Goal: Task Accomplishment & Management: Manage account settings

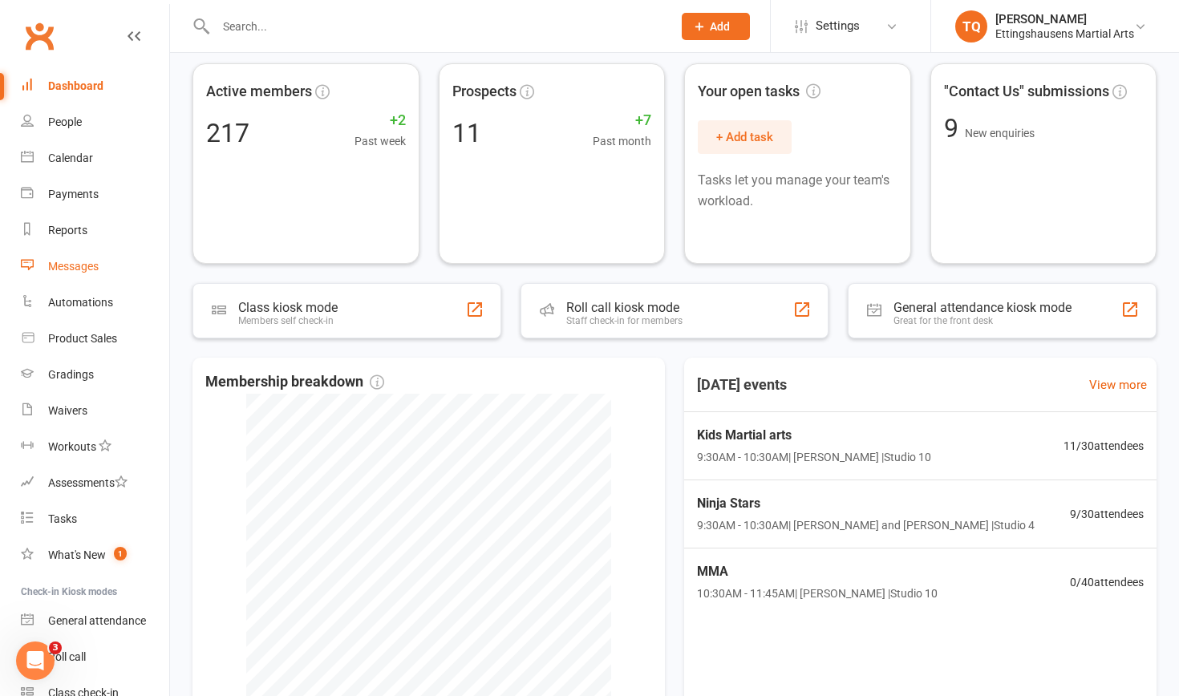
scroll to position [67, 0]
click at [82, 164] on div "Calendar" at bounding box center [70, 158] width 45 height 13
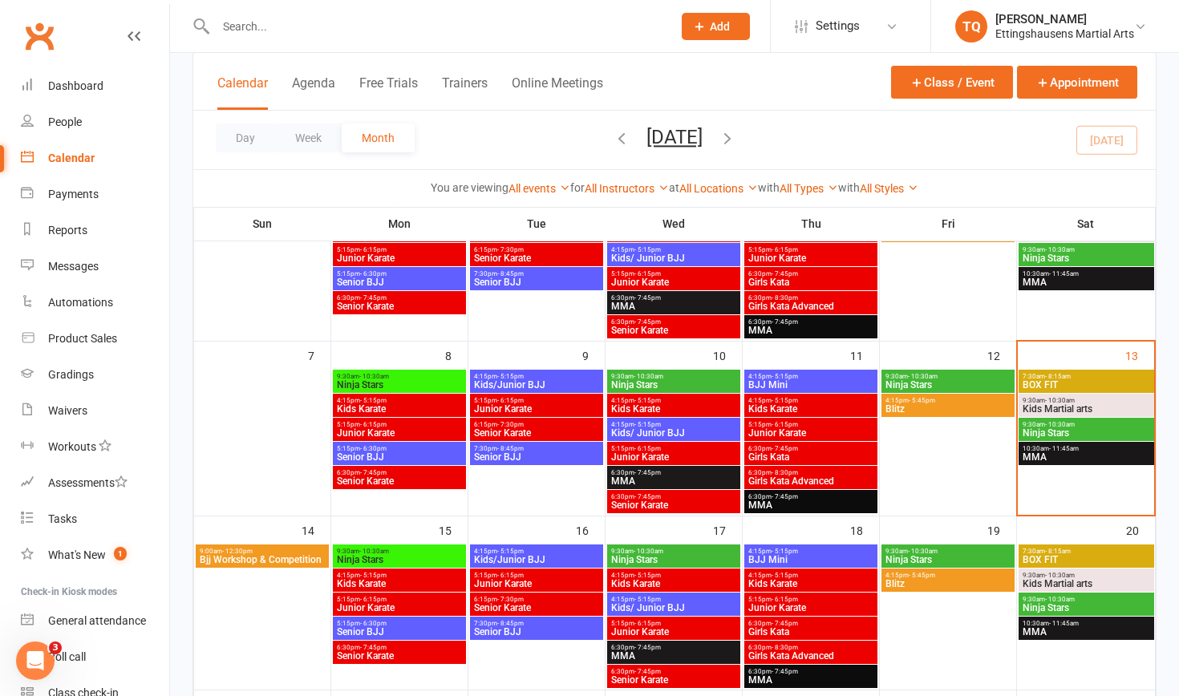
scroll to position [175, 0]
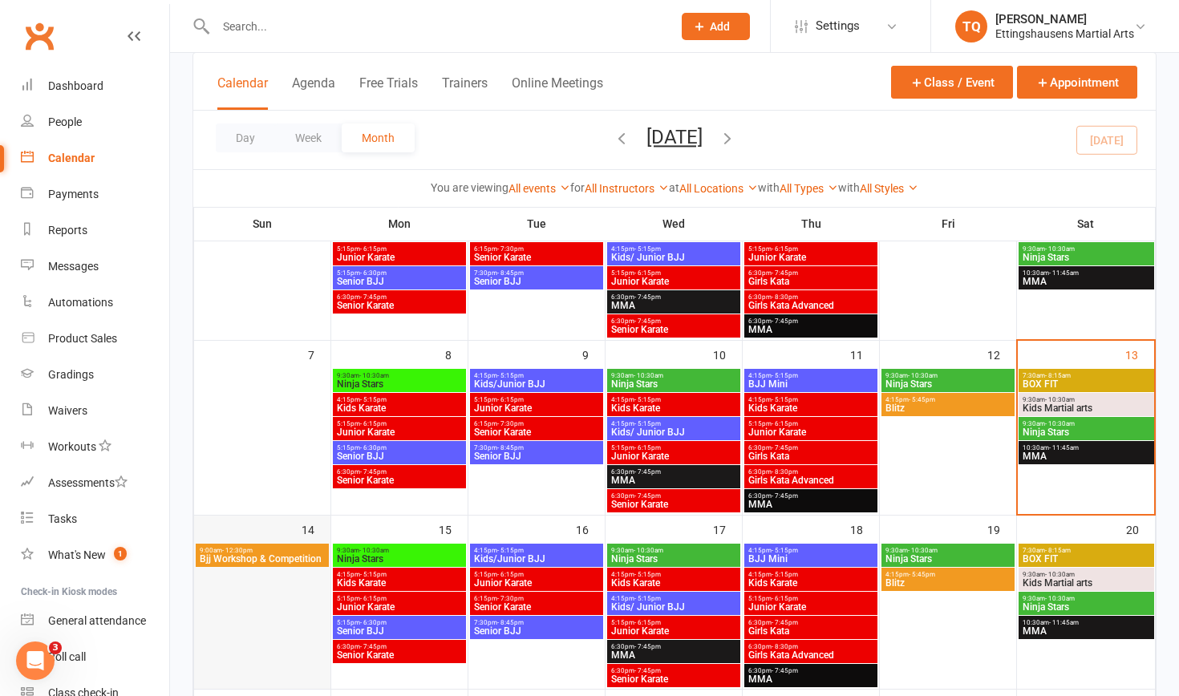
click at [258, 542] on div at bounding box center [262, 615] width 136 height 147
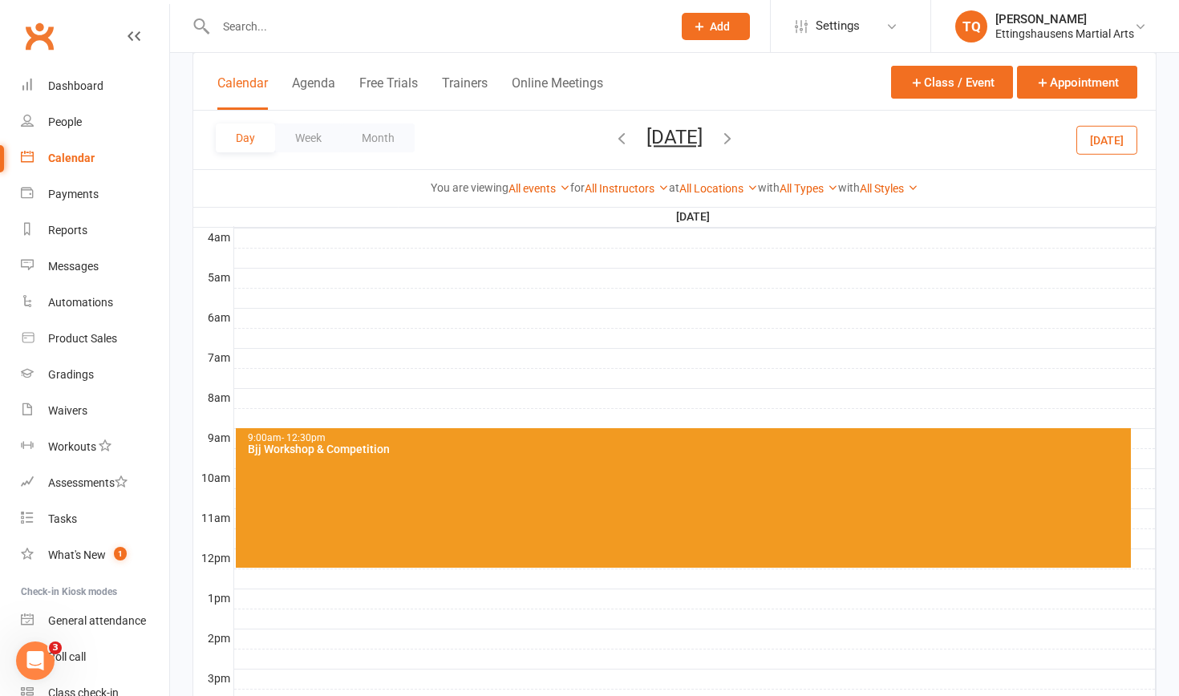
scroll to position [261, 0]
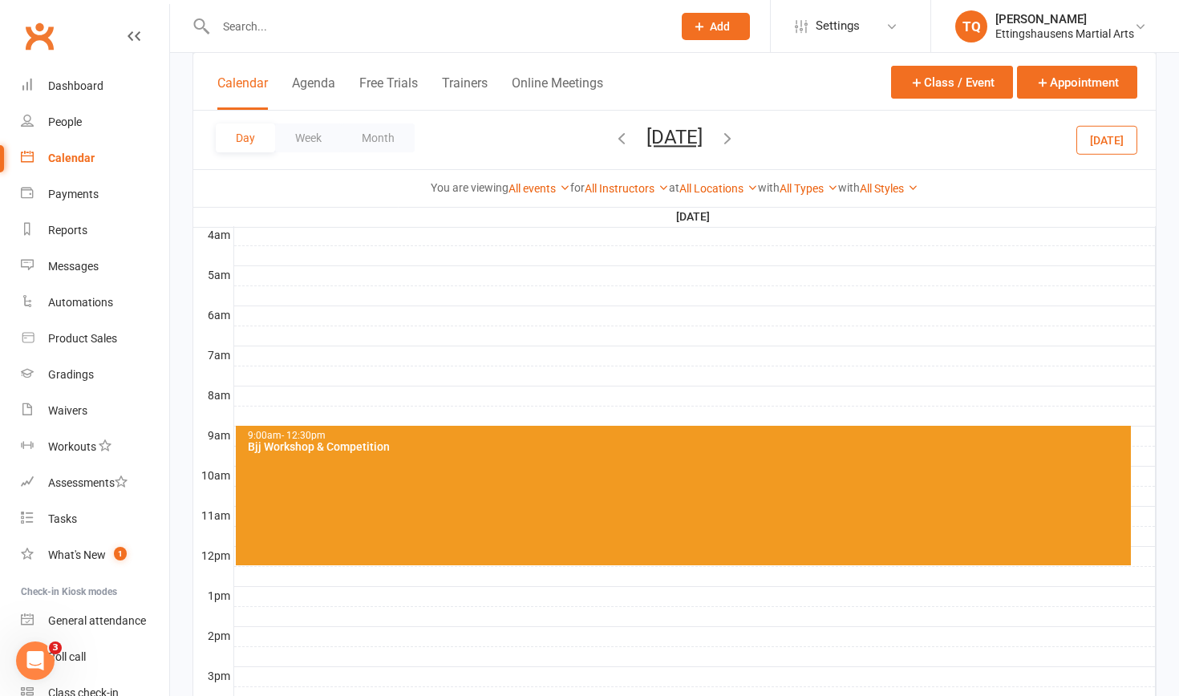
click at [367, 552] on div "9:00am - 12:30pm Bjj Workshop & Competition" at bounding box center [683, 496] width 895 height 140
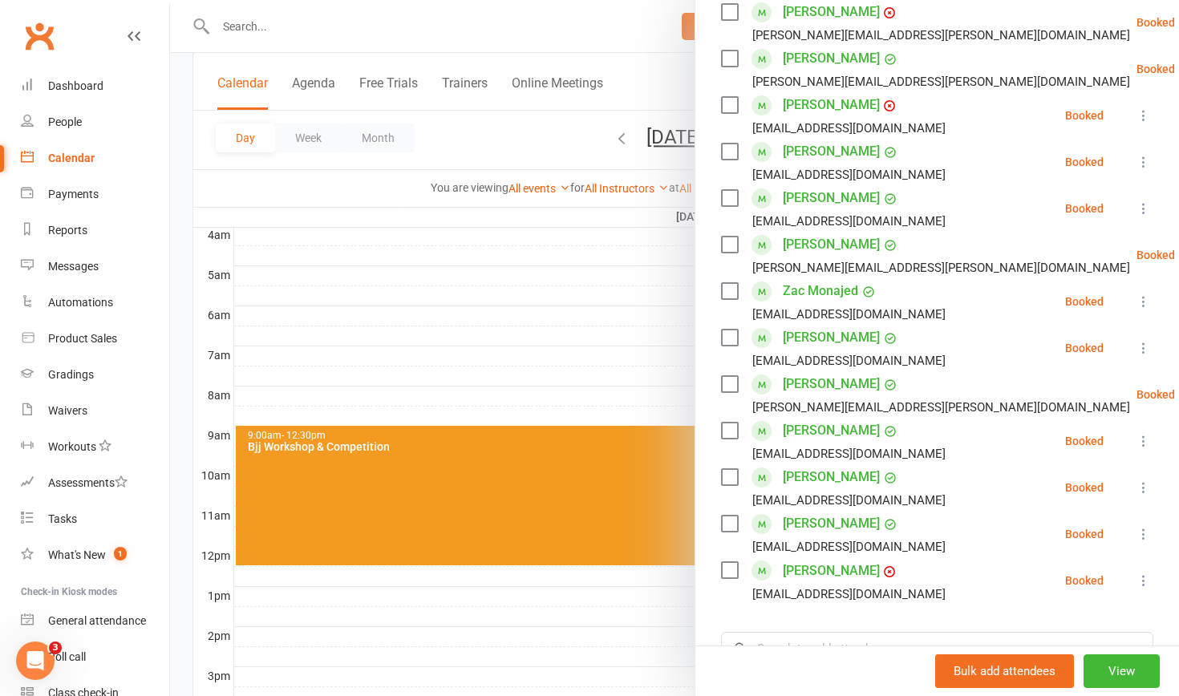
scroll to position [462, 0]
click at [818, 557] on link "[PERSON_NAME]" at bounding box center [831, 570] width 97 height 26
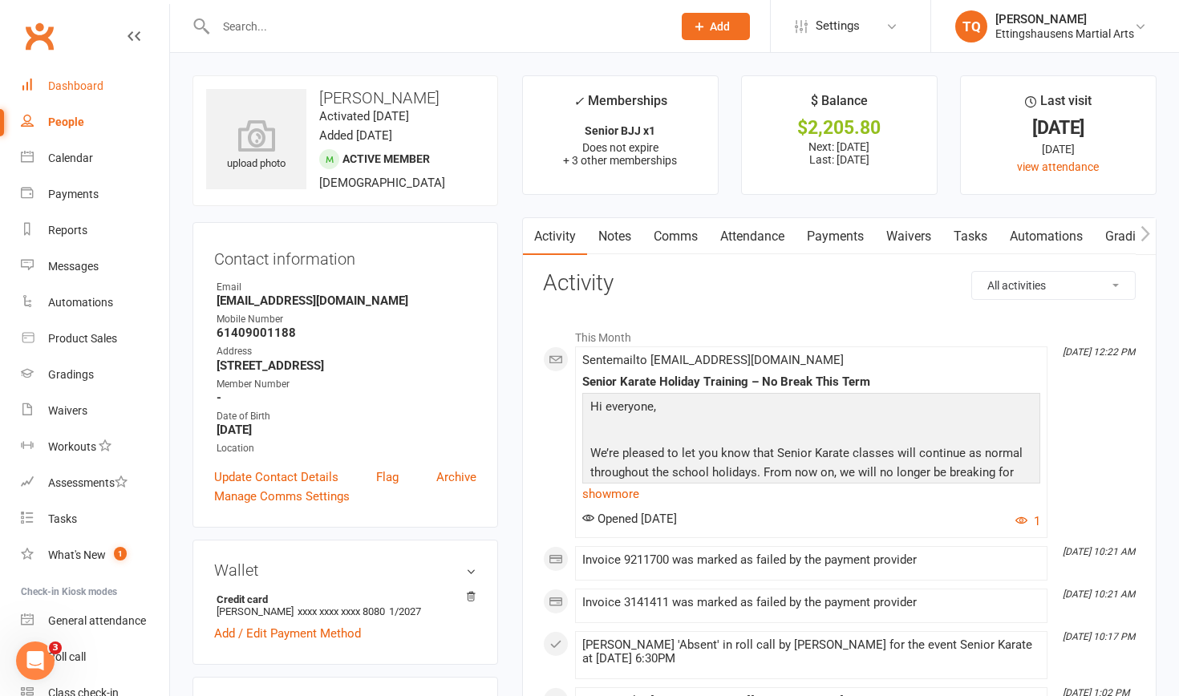
click at [67, 80] on div "Dashboard" at bounding box center [75, 85] width 55 height 13
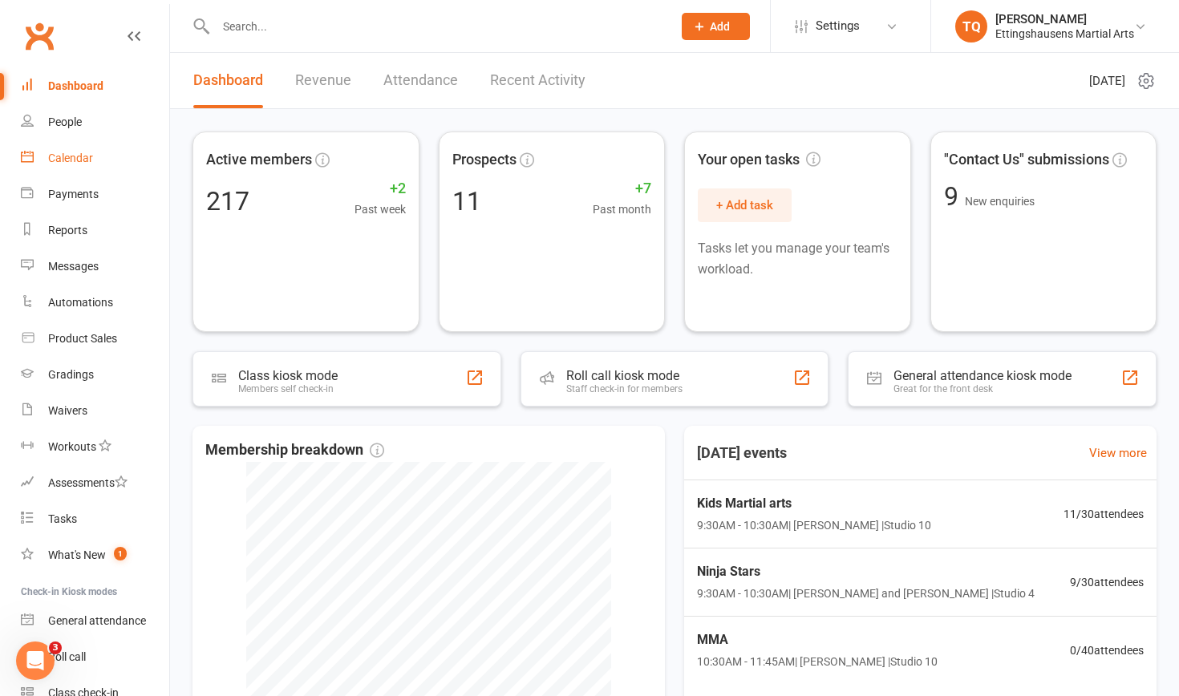
click at [71, 151] on link "Calendar" at bounding box center [95, 158] width 148 height 36
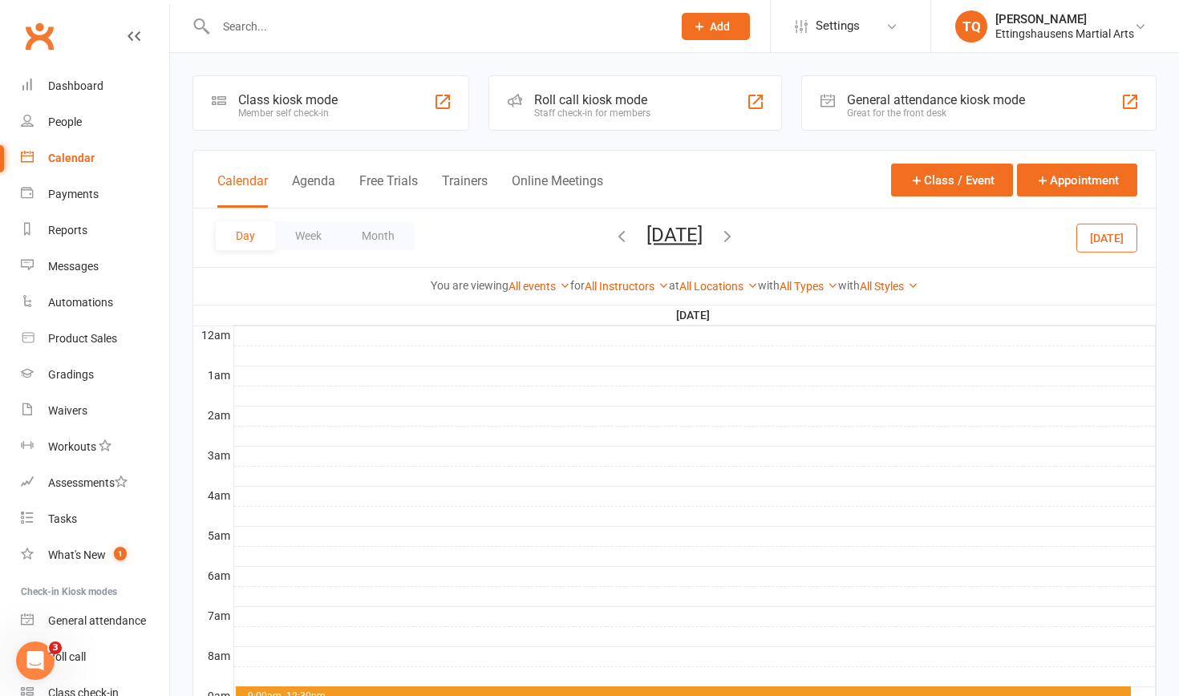
click at [613, 241] on icon "button" at bounding box center [622, 236] width 18 height 18
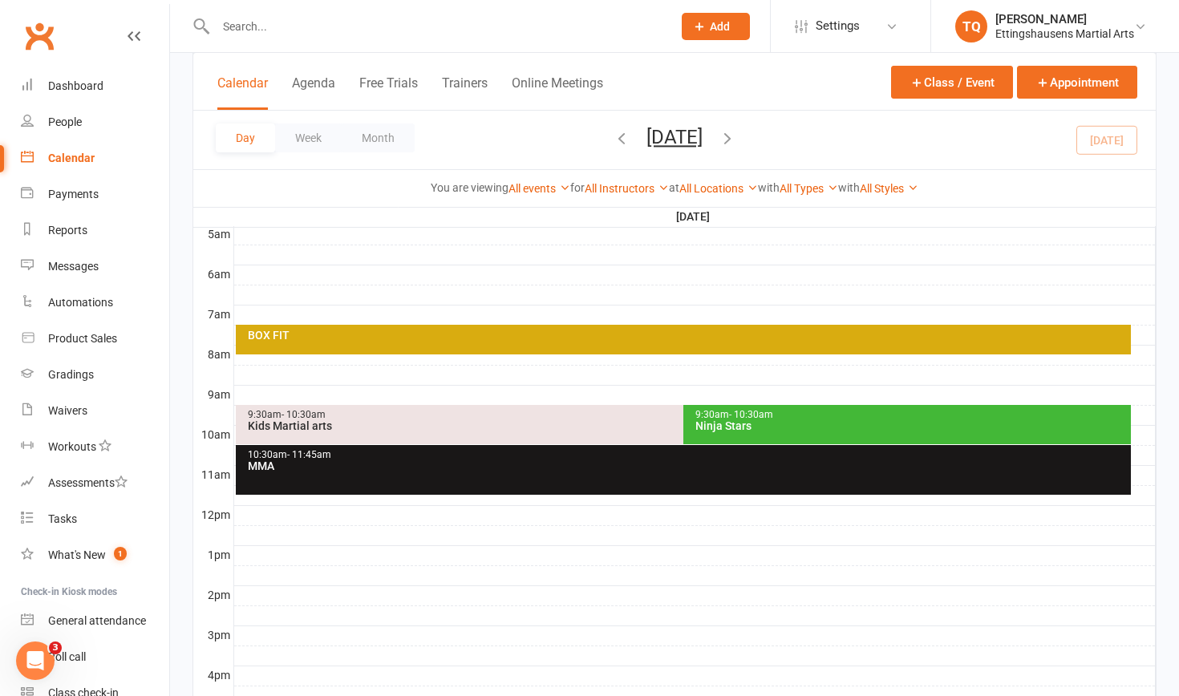
scroll to position [311, 0]
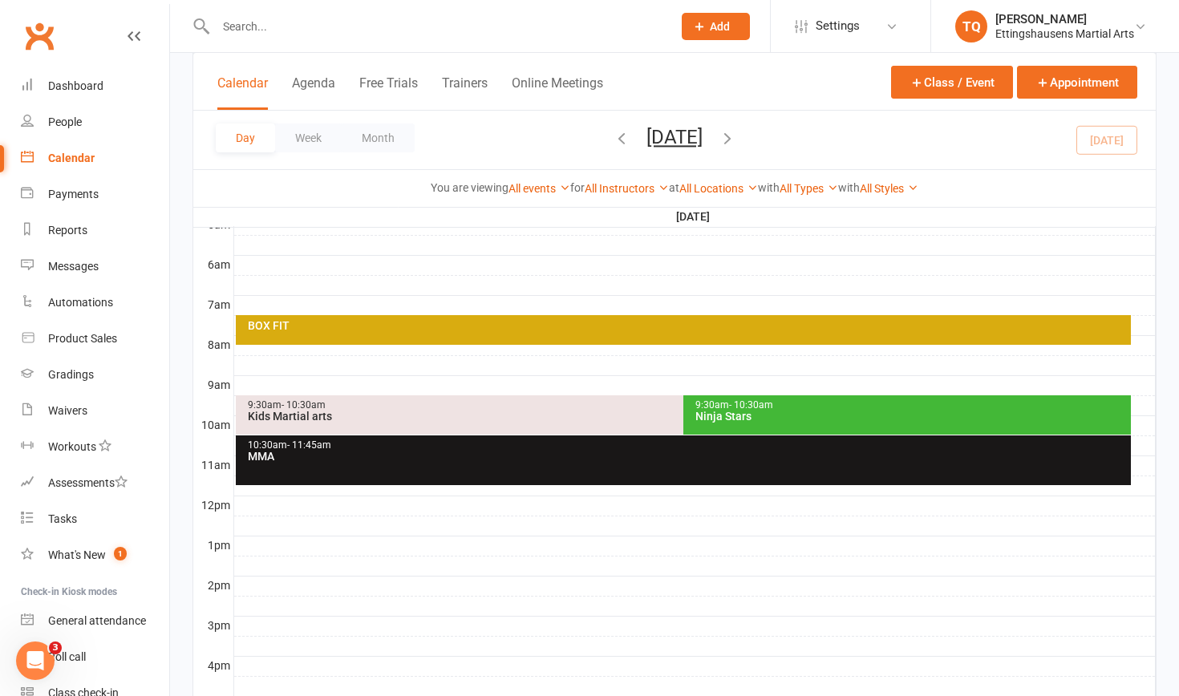
click at [786, 411] on div "Ninja Stars" at bounding box center [910, 416] width 433 height 11
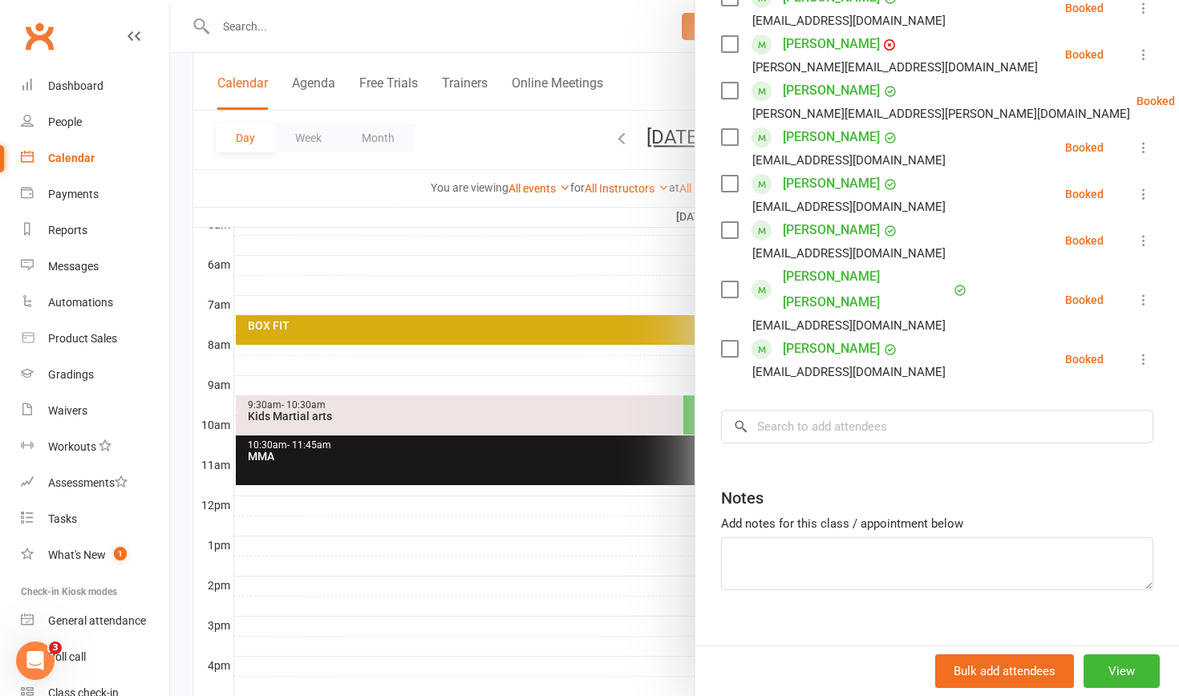
scroll to position [359, 0]
click at [807, 411] on input "search" at bounding box center [937, 428] width 432 height 34
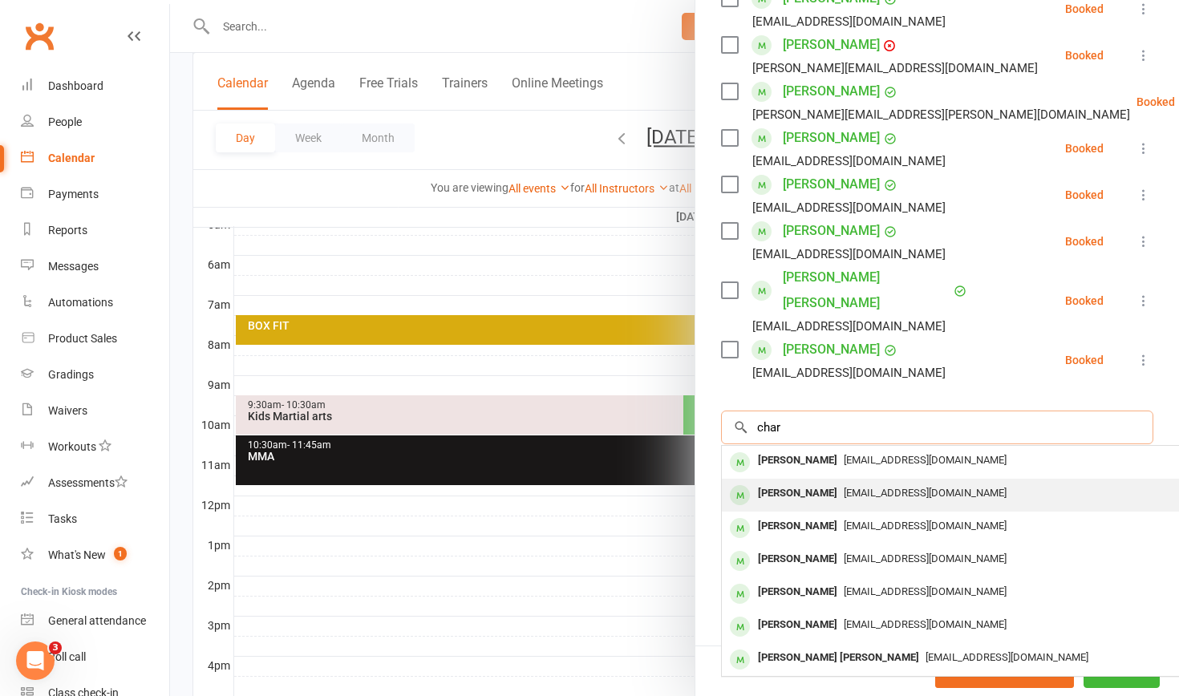
type input "char"
click at [884, 487] on span "[EMAIL_ADDRESS][DOMAIN_NAME]" at bounding box center [925, 493] width 163 height 12
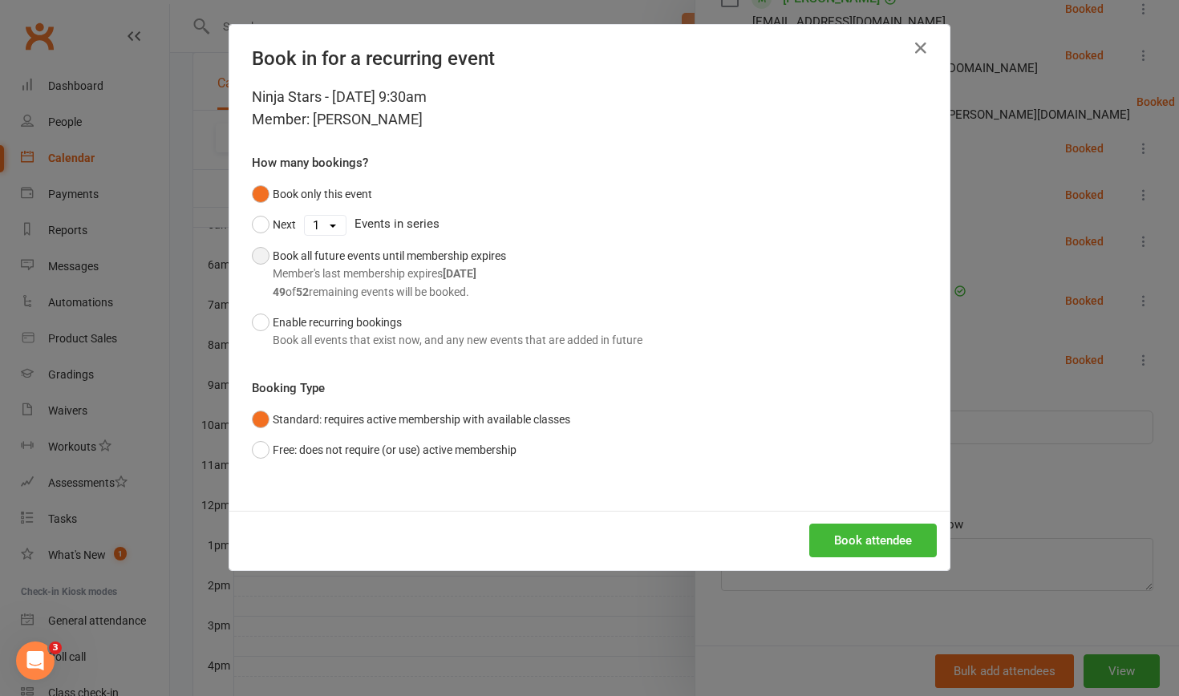
click at [256, 250] on button "Book all future events until membership expires Member's last membership expire…" at bounding box center [379, 274] width 254 height 67
click at [881, 532] on button "Book attendee" at bounding box center [872, 541] width 127 height 34
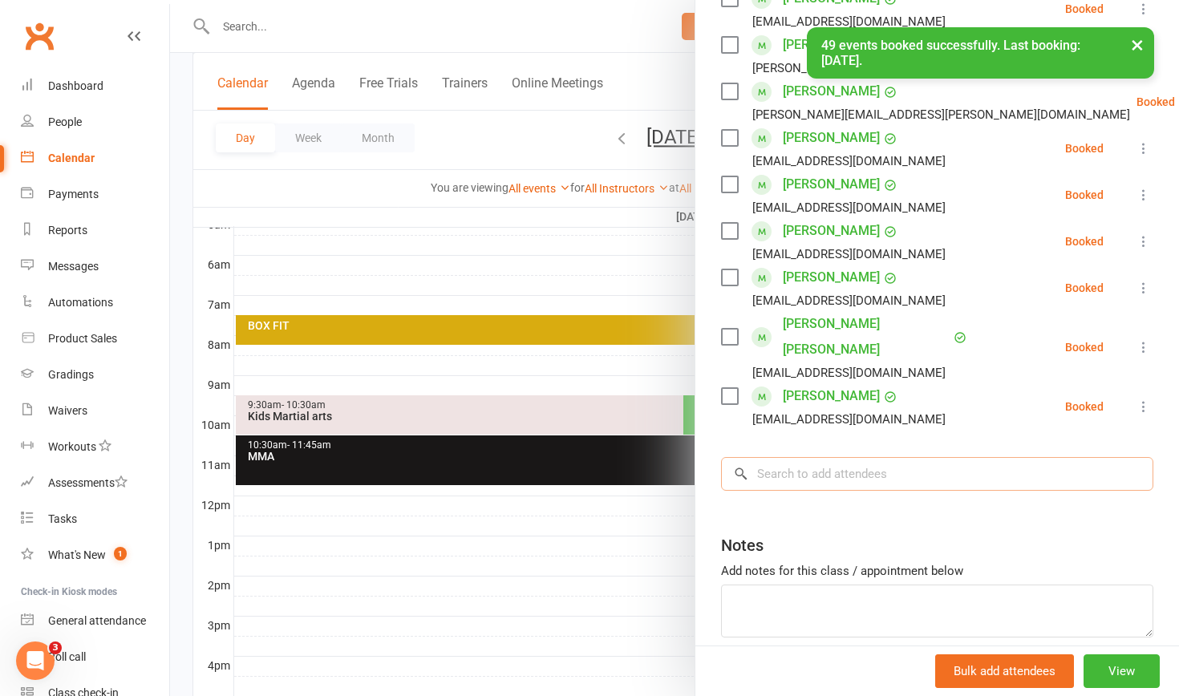
click at [817, 460] on input "search" at bounding box center [937, 474] width 432 height 34
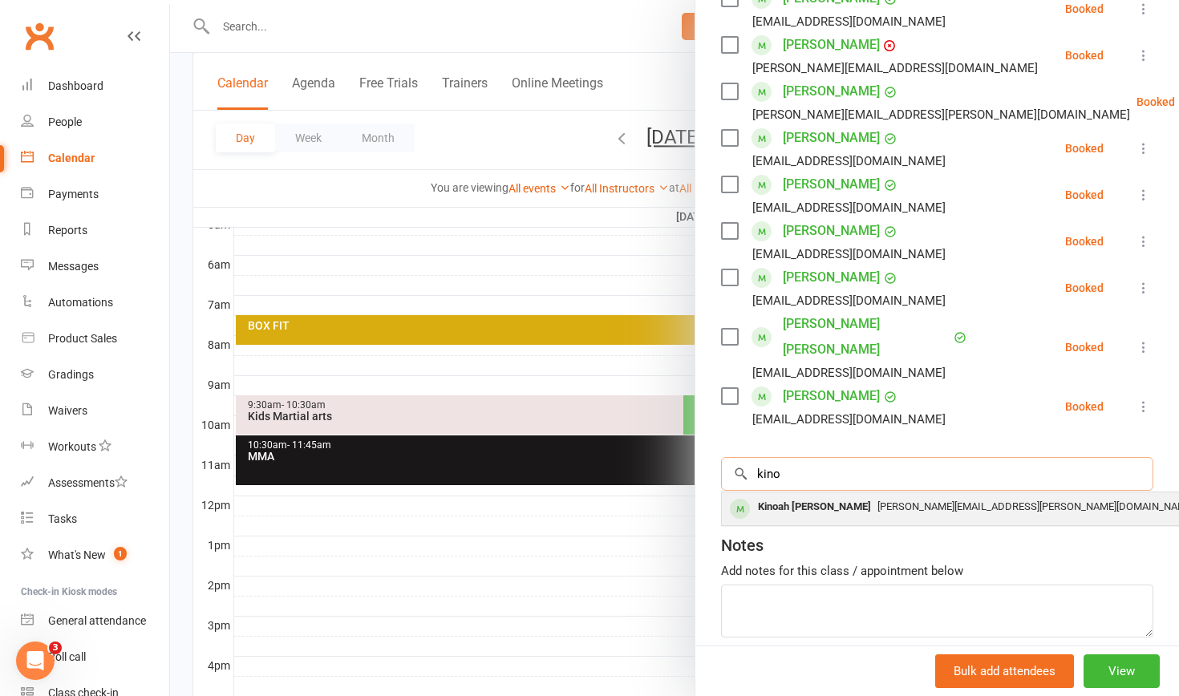
type input "kino"
click at [845, 496] on div "[PERSON_NAME][EMAIL_ADDRESS][PERSON_NAME][DOMAIN_NAME]" at bounding box center [961, 507] width 467 height 23
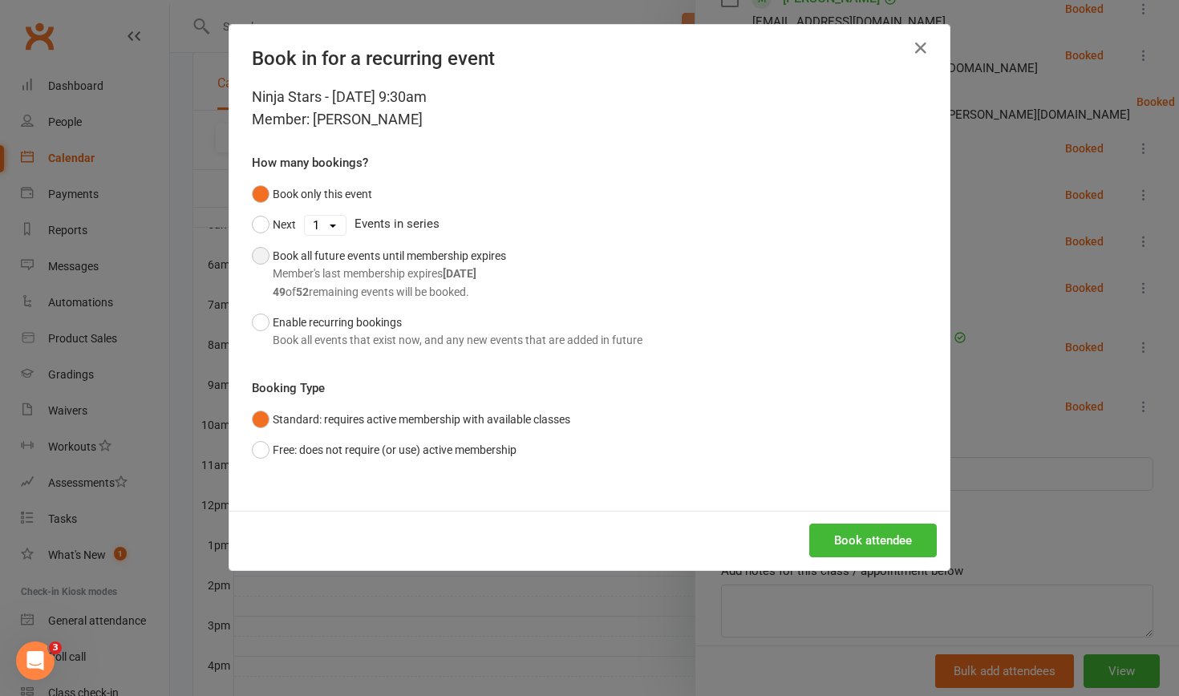
click at [264, 265] on button "Book all future events until membership expires Member's last membership expire…" at bounding box center [379, 274] width 254 height 67
click at [841, 537] on button "Book attendee" at bounding box center [872, 541] width 127 height 34
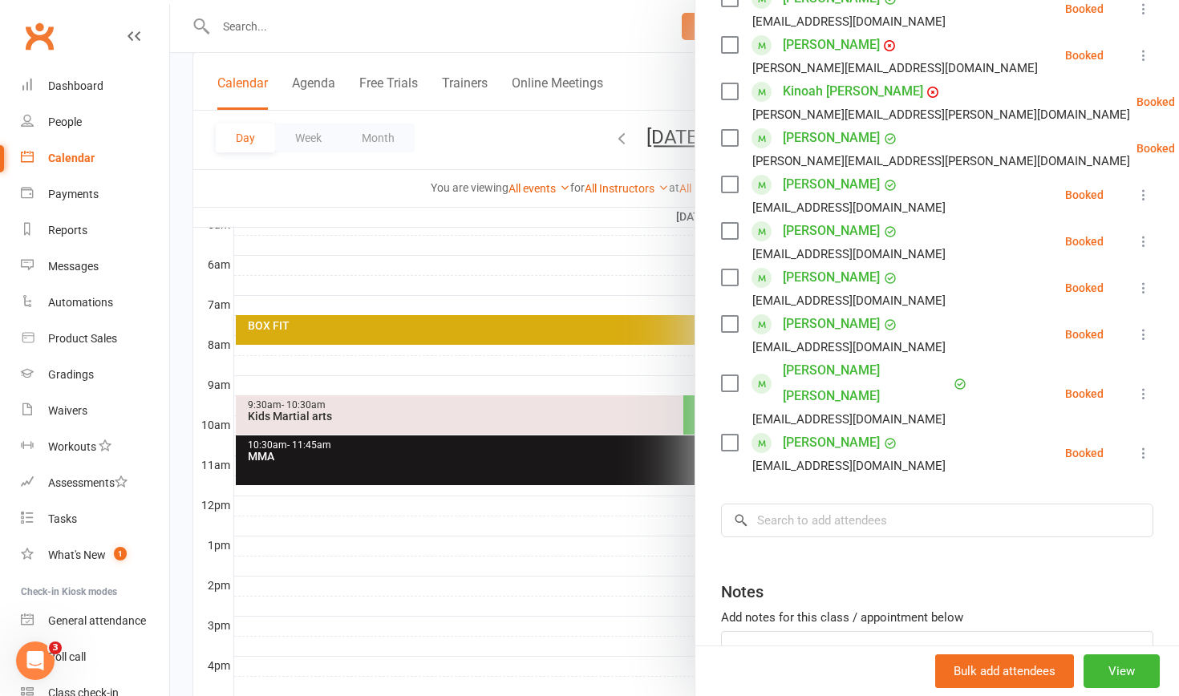
click at [812, 87] on link "Kinoah [PERSON_NAME]" at bounding box center [853, 92] width 140 height 26
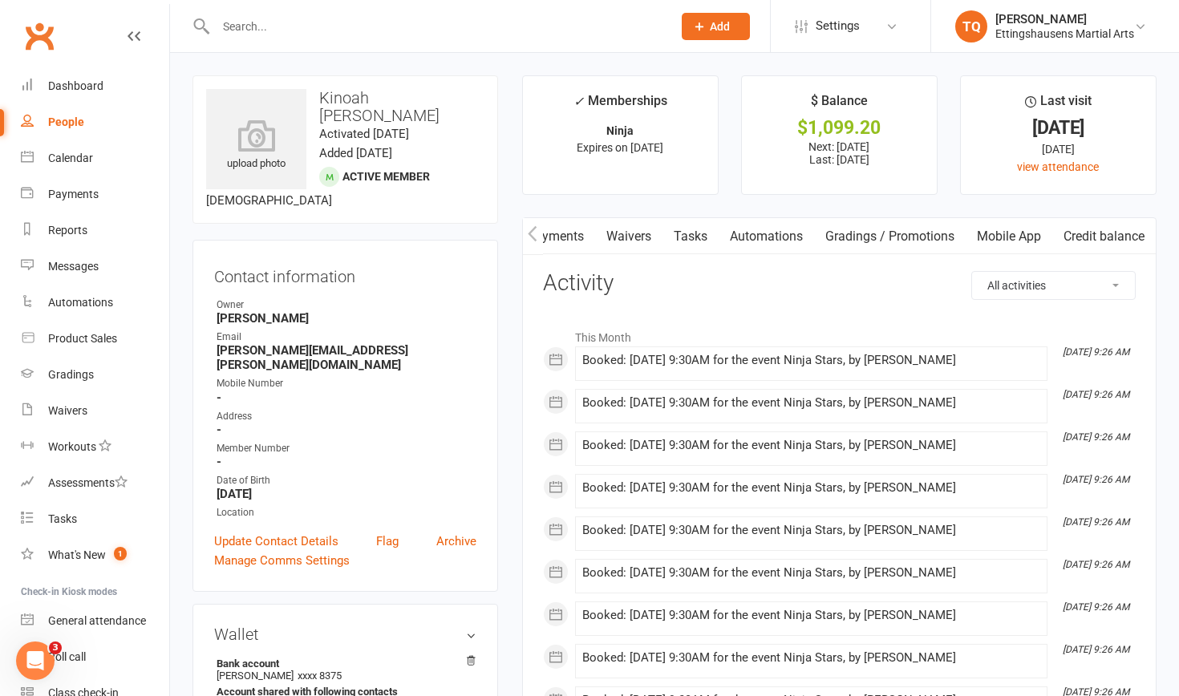
scroll to position [0, 285]
click at [1006, 229] on link "Mobile App" at bounding box center [1008, 236] width 87 height 37
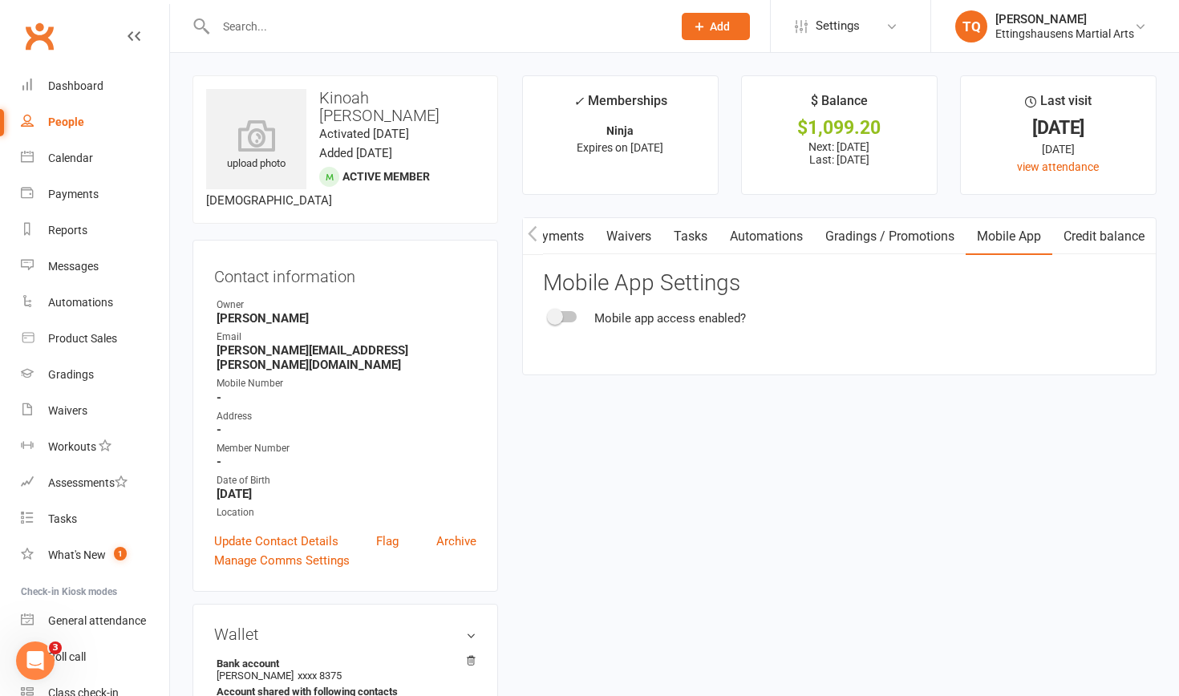
click at [562, 318] on div at bounding box center [562, 316] width 27 height 11
click at [549, 314] on input "checkbox" at bounding box center [549, 314] width 0 height 0
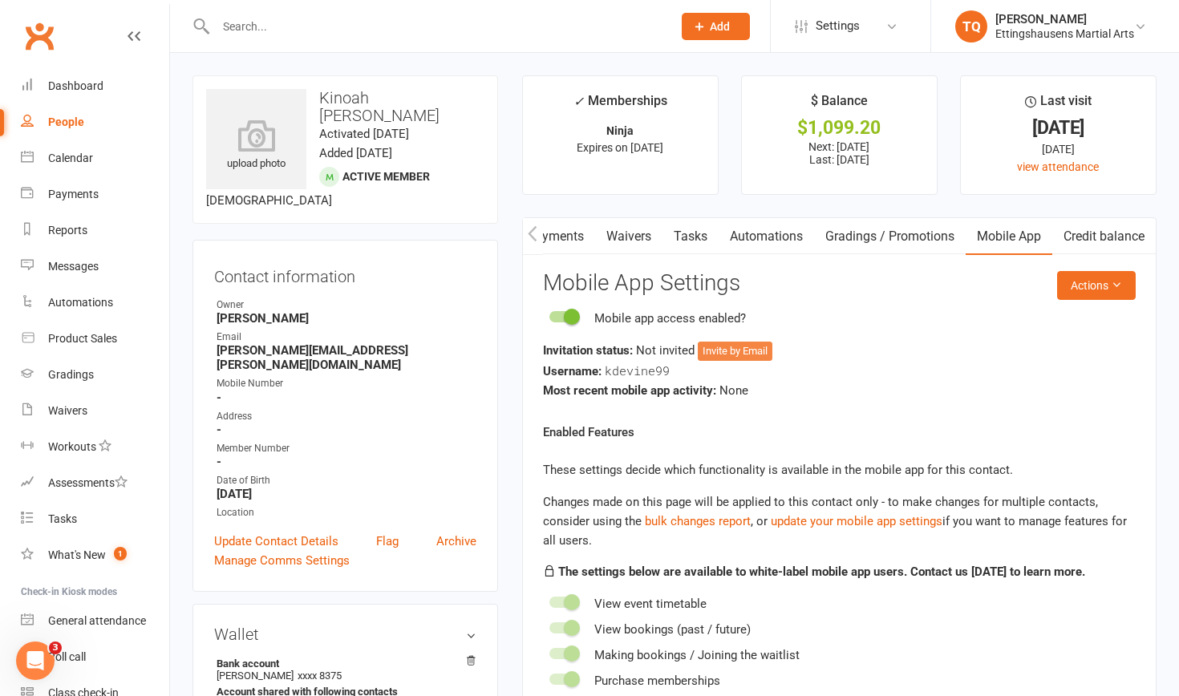
click at [741, 354] on button "Invite by Email" at bounding box center [735, 351] width 75 height 19
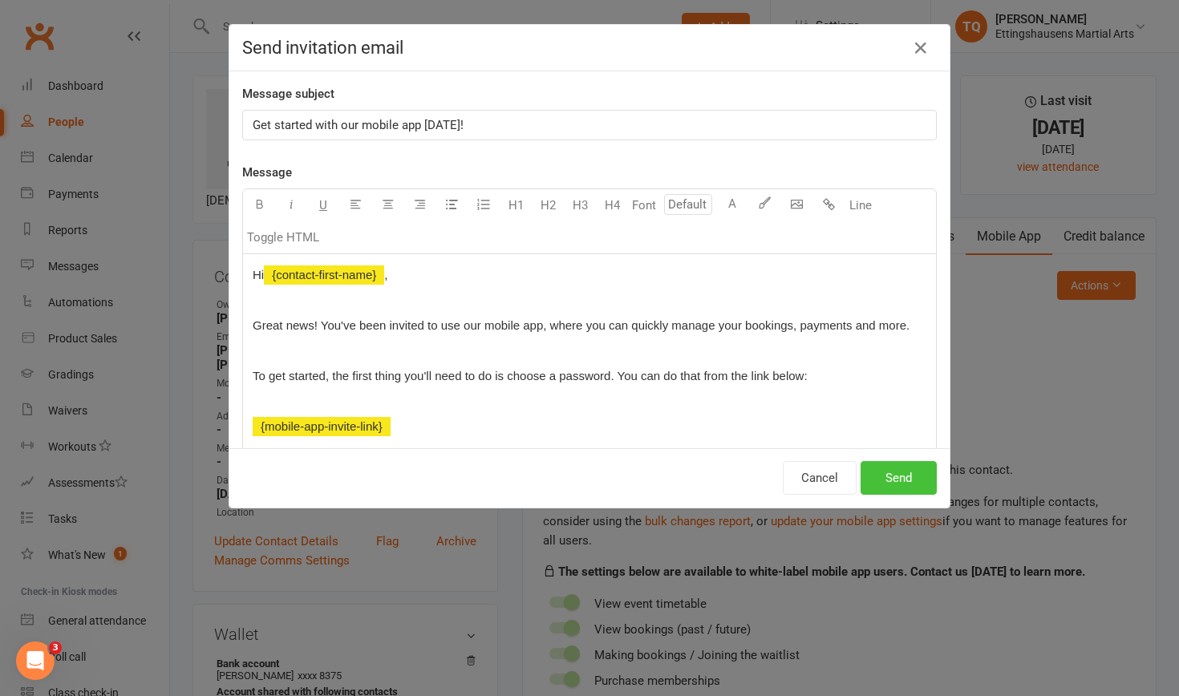
click at [912, 488] on button "Send" at bounding box center [898, 478] width 76 height 34
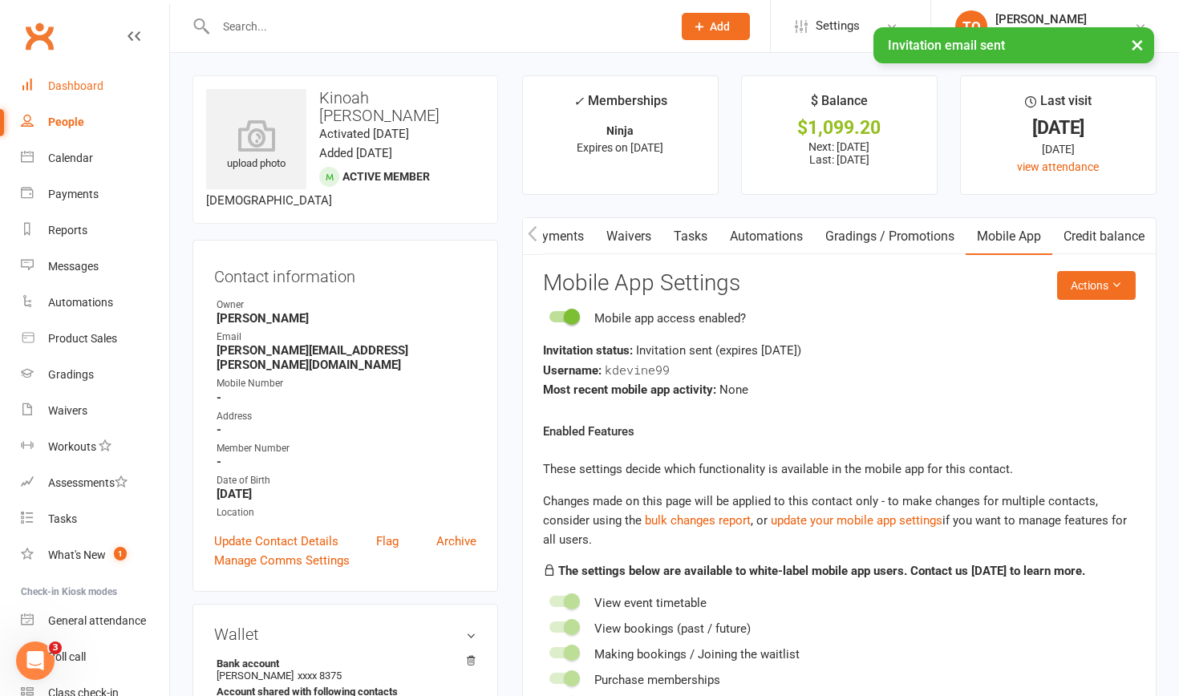
click at [77, 73] on link "Dashboard" at bounding box center [95, 86] width 148 height 36
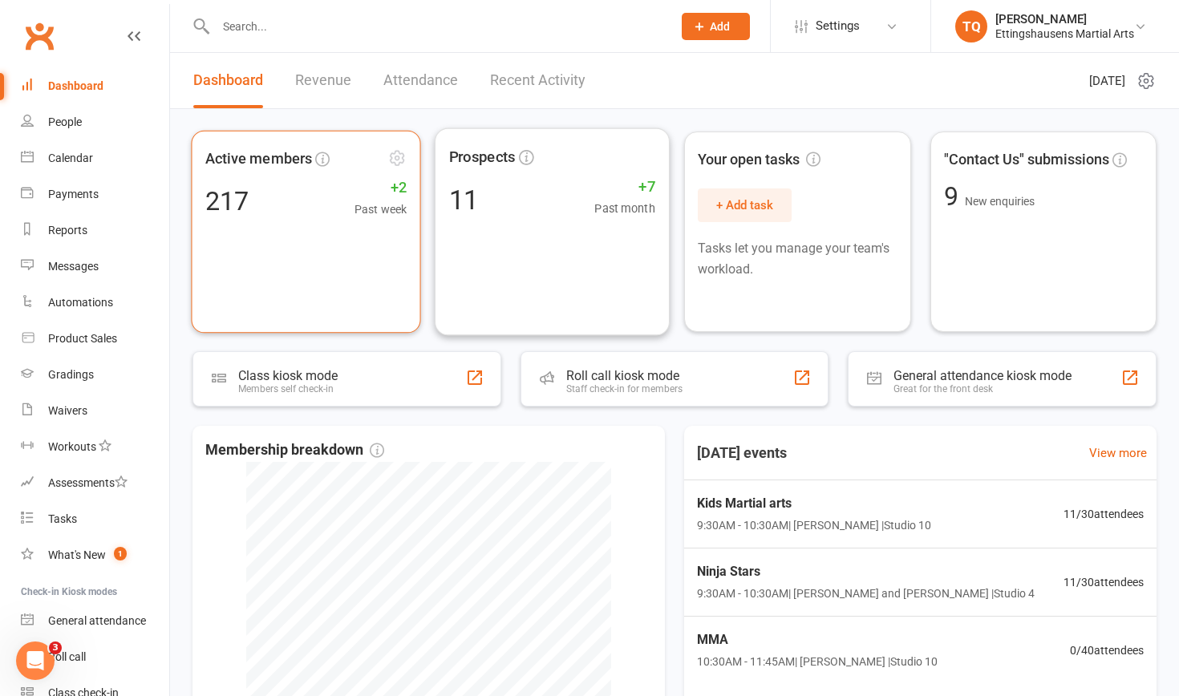
click at [387, 225] on div "Active members 217 +2 Past week" at bounding box center [305, 232] width 229 height 203
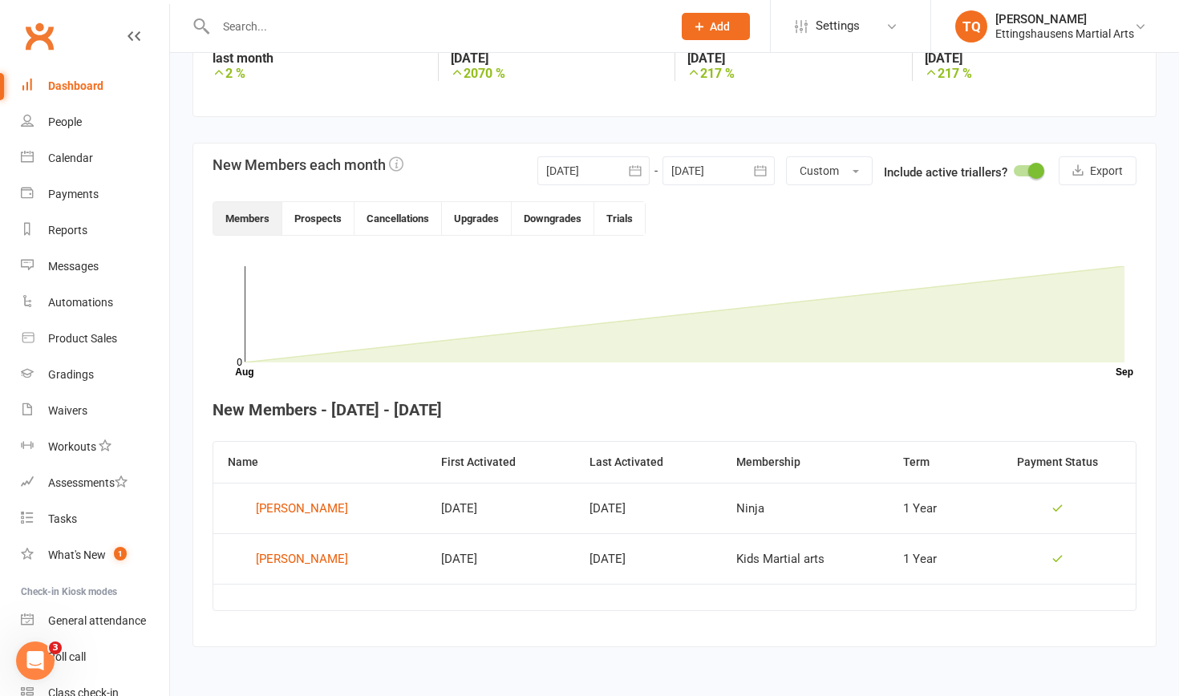
scroll to position [309, 0]
click at [38, 650] on div "Open Intercom Messenger" at bounding box center [32, 658] width 53 height 53
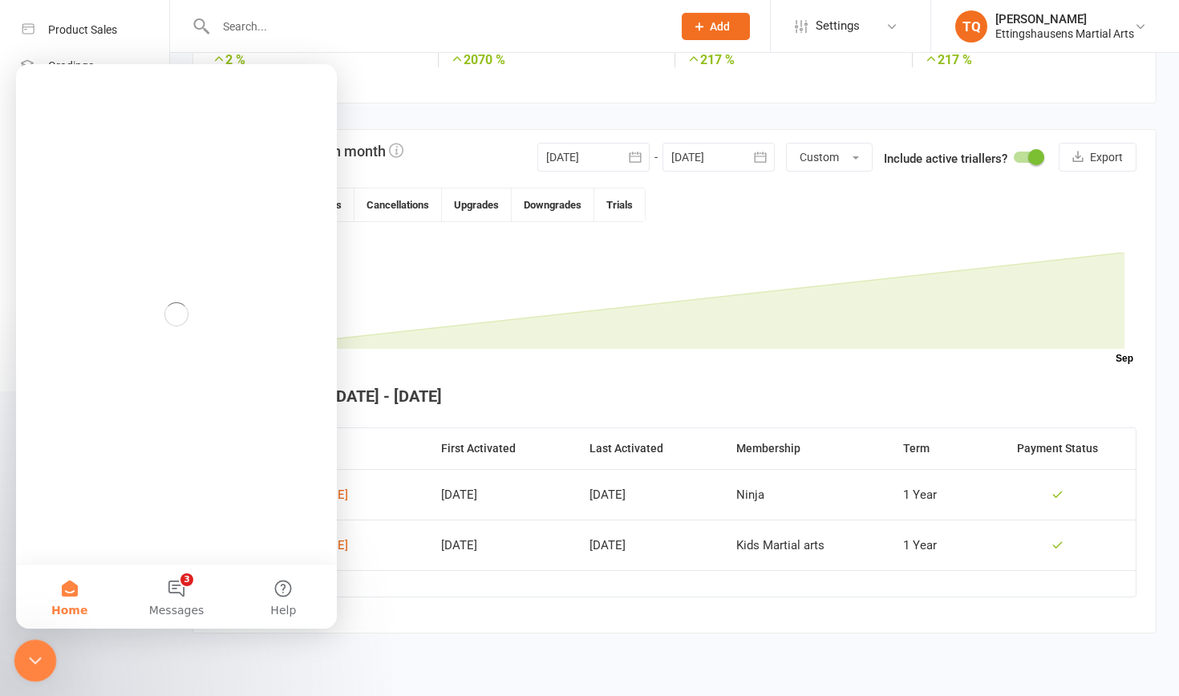
scroll to position [0, 0]
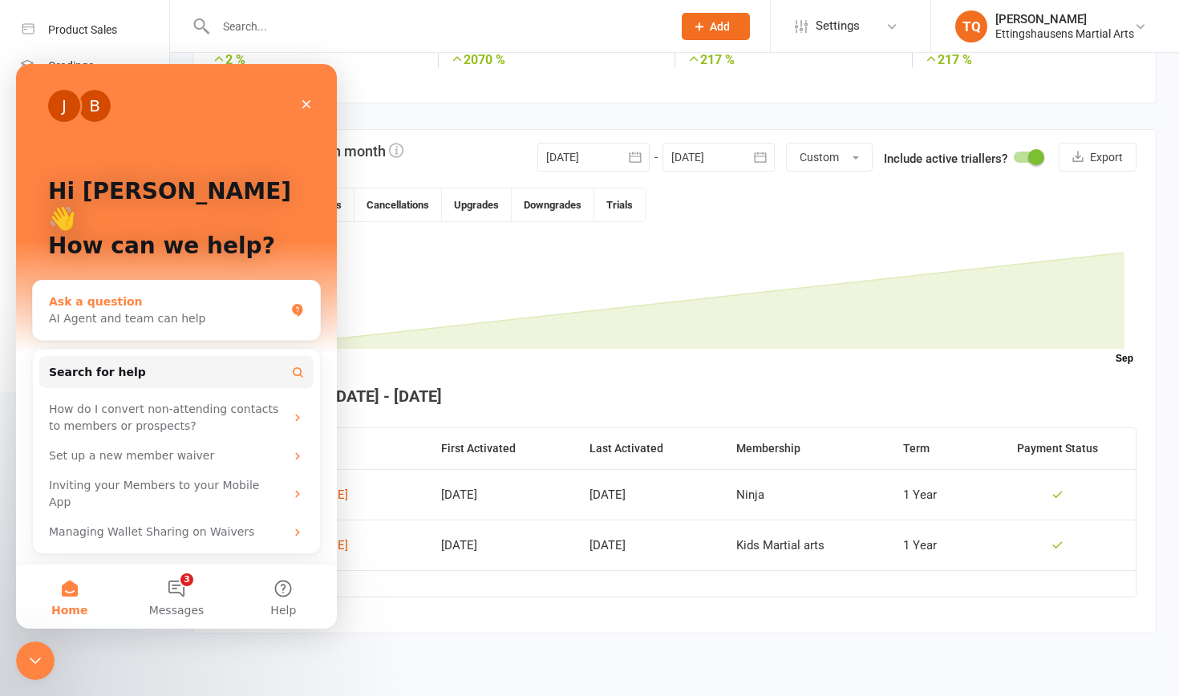
click at [175, 310] on div "AI Agent and team can help" at bounding box center [167, 318] width 236 height 17
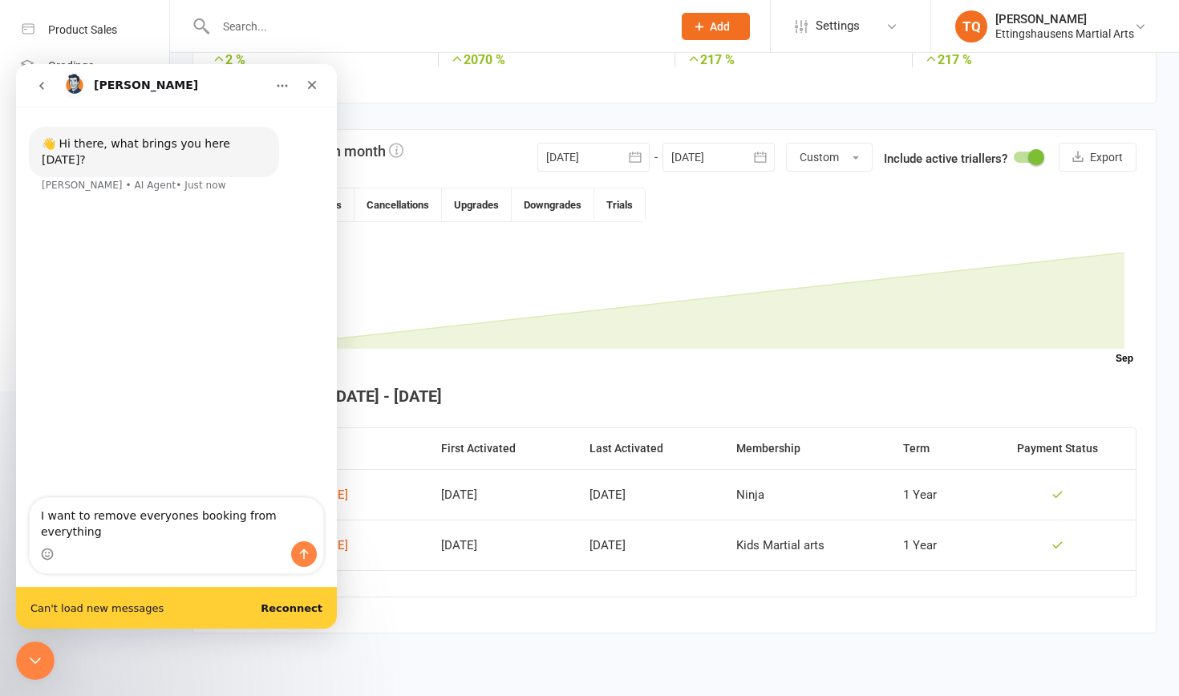
type textarea "I want to remove everyones booking from everything"
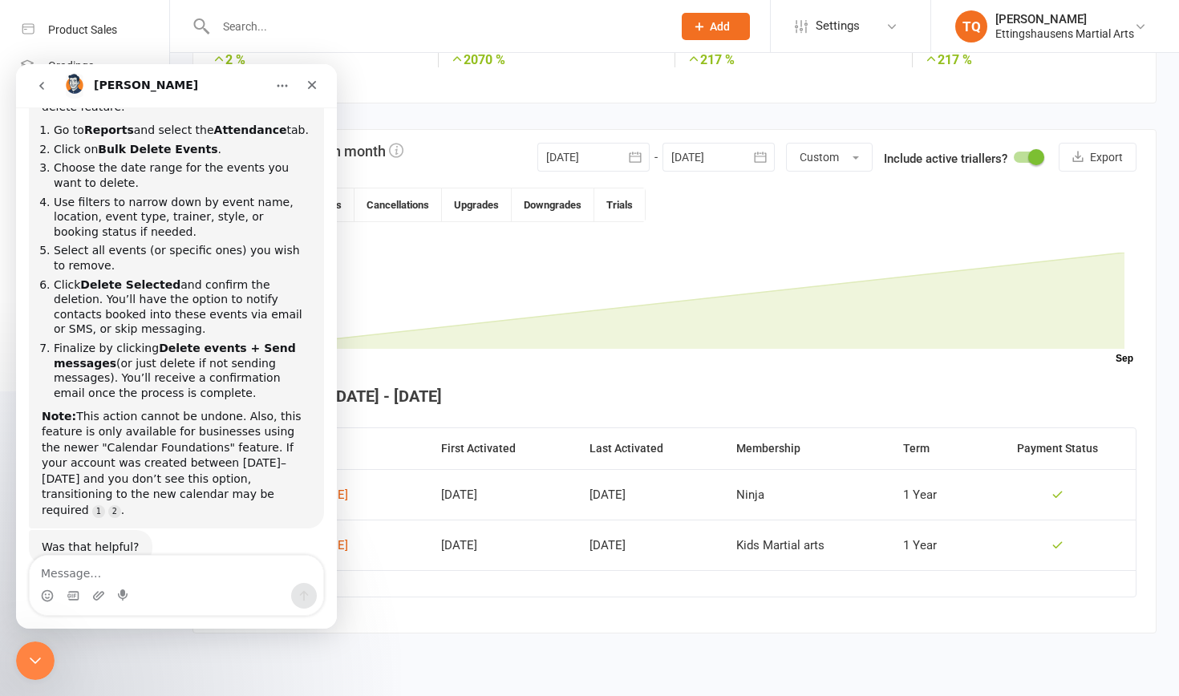
scroll to position [192, 0]
click at [494, 271] on rect at bounding box center [685, 301] width 880 height 96
click at [310, 92] on div "Close" at bounding box center [311, 85] width 29 height 29
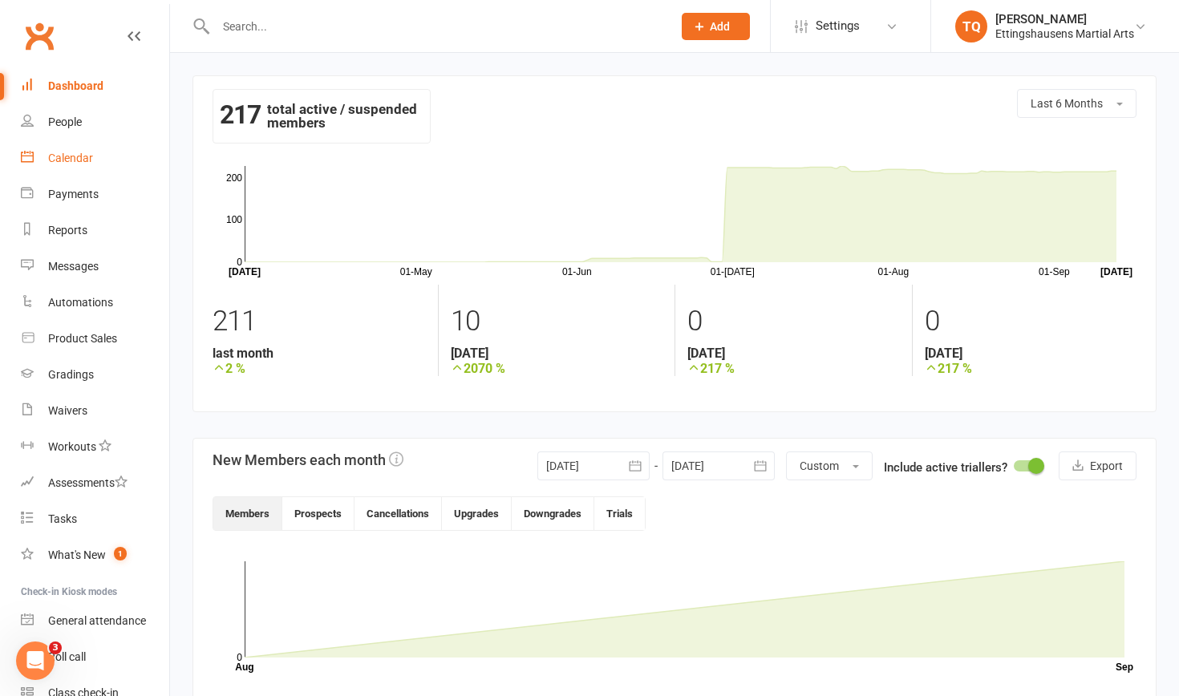
scroll to position [0, 0]
click at [86, 153] on div "Calendar" at bounding box center [70, 158] width 45 height 13
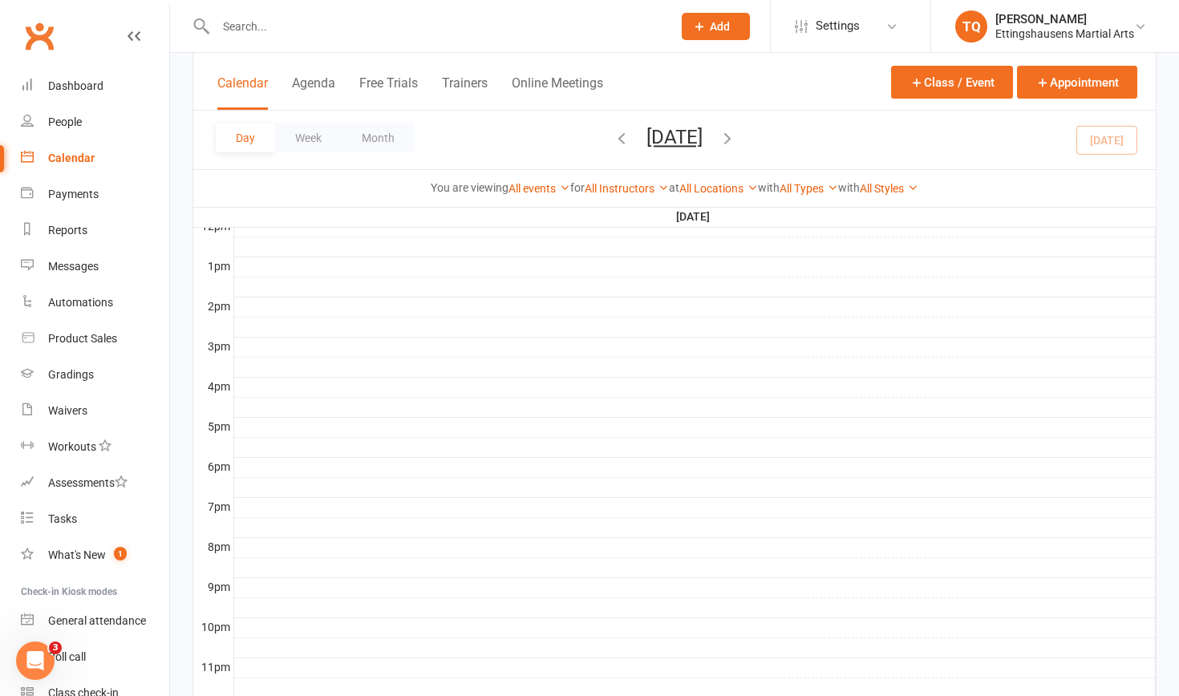
scroll to position [615, 0]
click at [371, 132] on button "Month" at bounding box center [378, 137] width 73 height 29
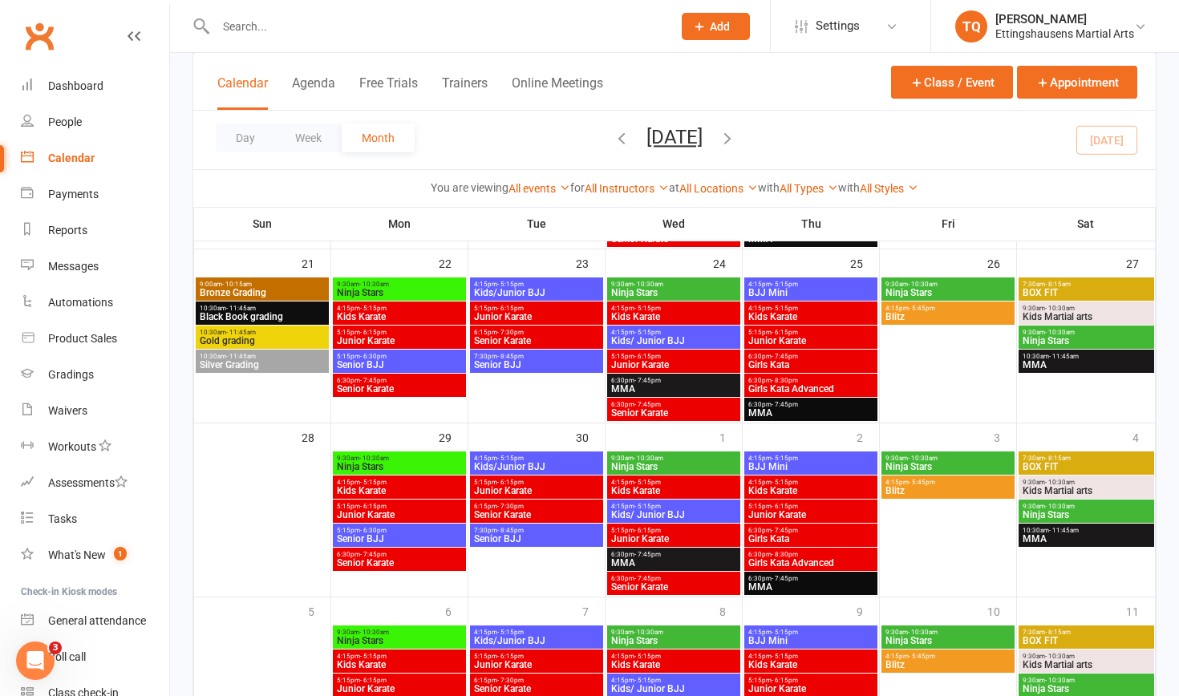
click at [269, 300] on div "9:00am - 10:15am Bronze Grading" at bounding box center [262, 288] width 133 height 23
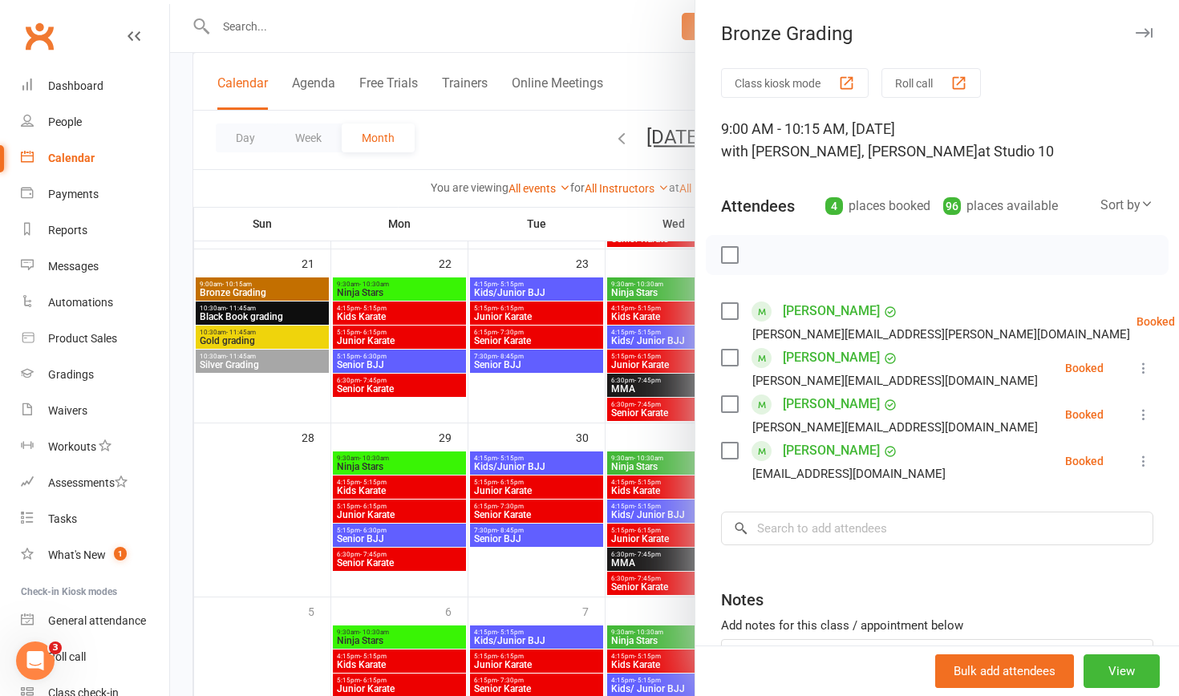
click at [269, 317] on div at bounding box center [674, 348] width 1009 height 696
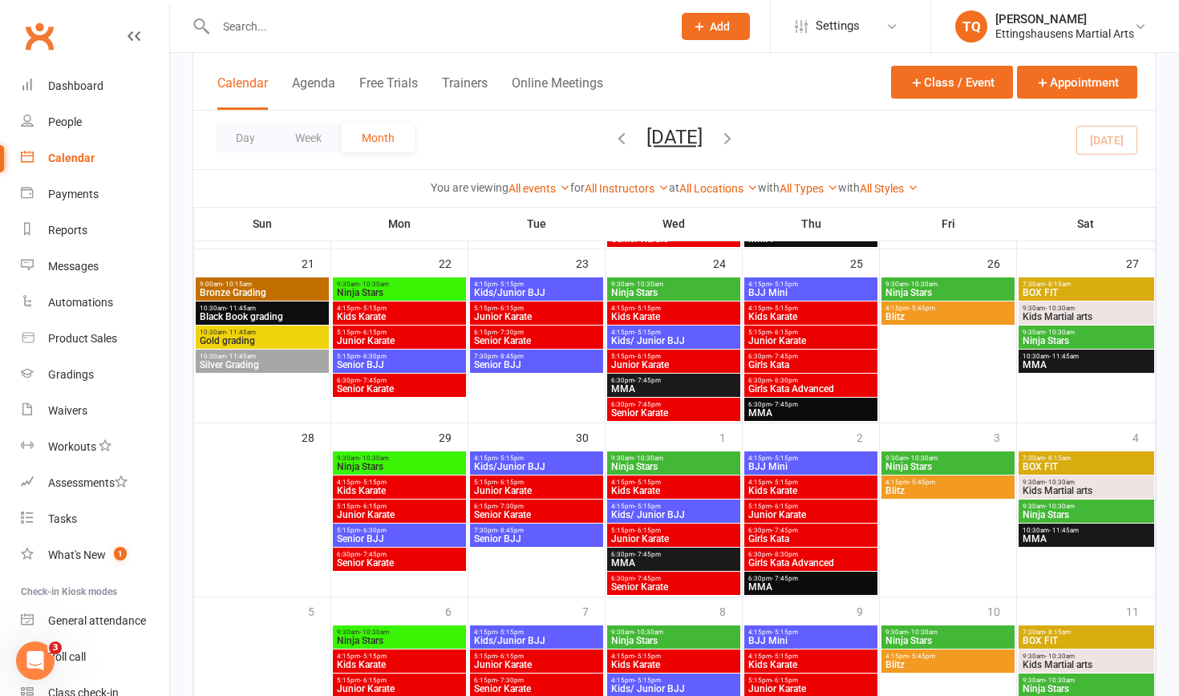
click at [268, 338] on span "Gold grading" at bounding box center [262, 341] width 127 height 10
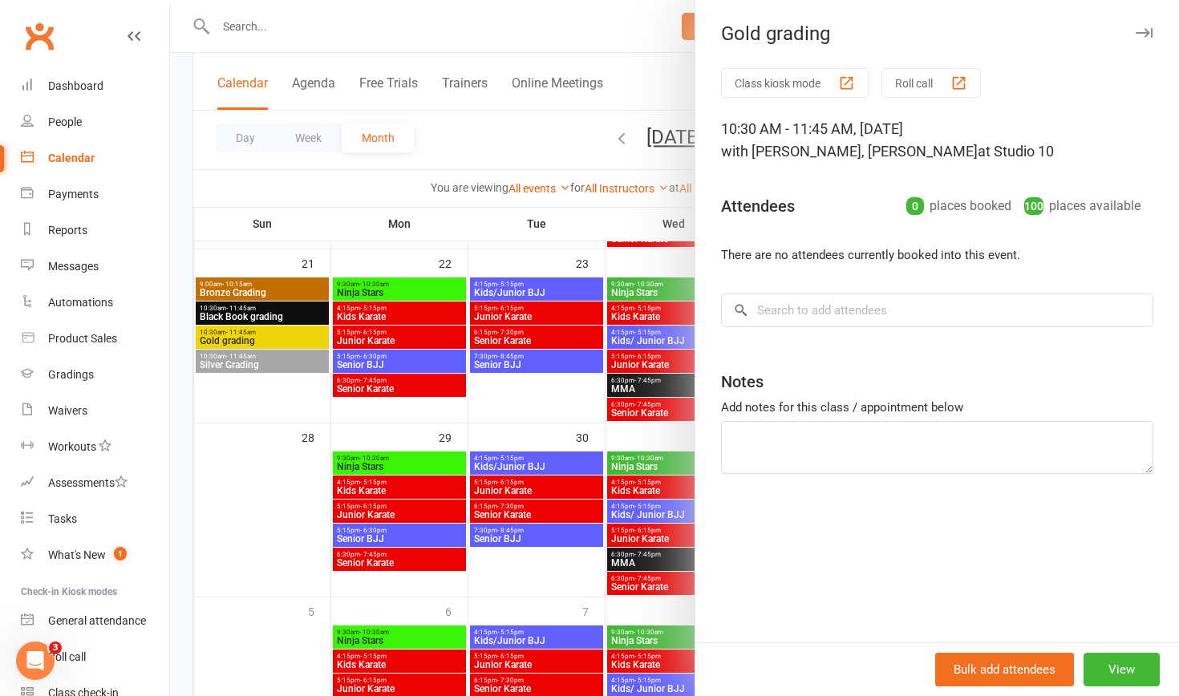
click at [271, 366] on div at bounding box center [674, 348] width 1009 height 696
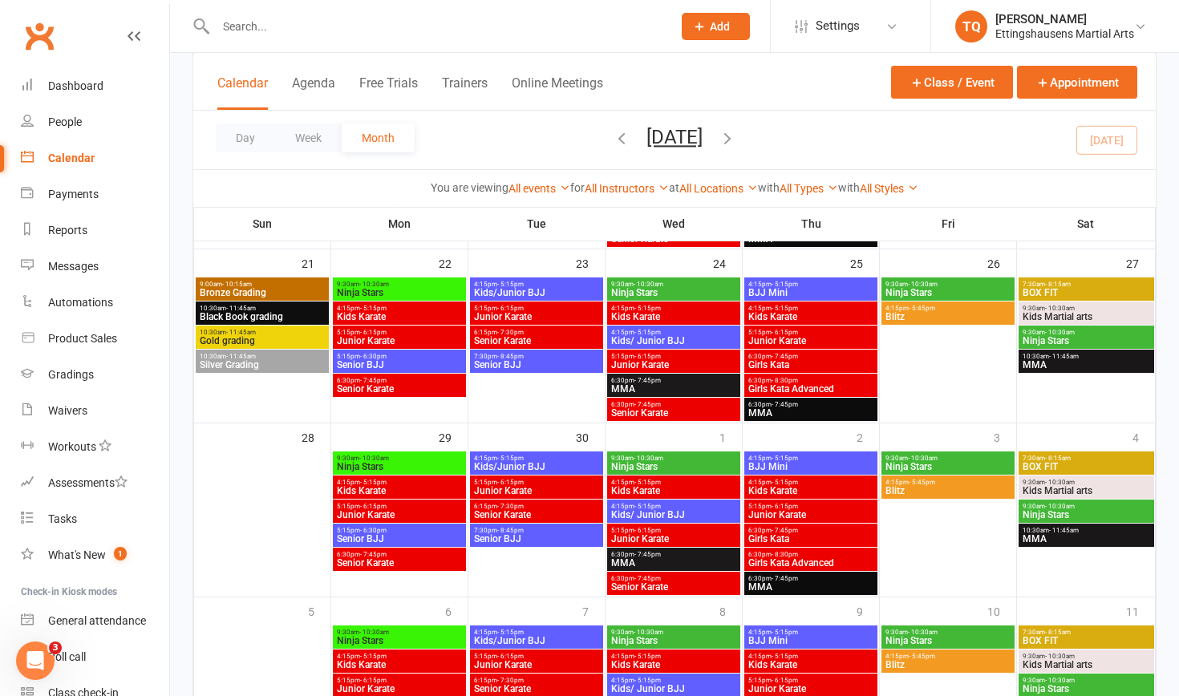
click at [271, 367] on span "Silver Grading" at bounding box center [262, 365] width 127 height 10
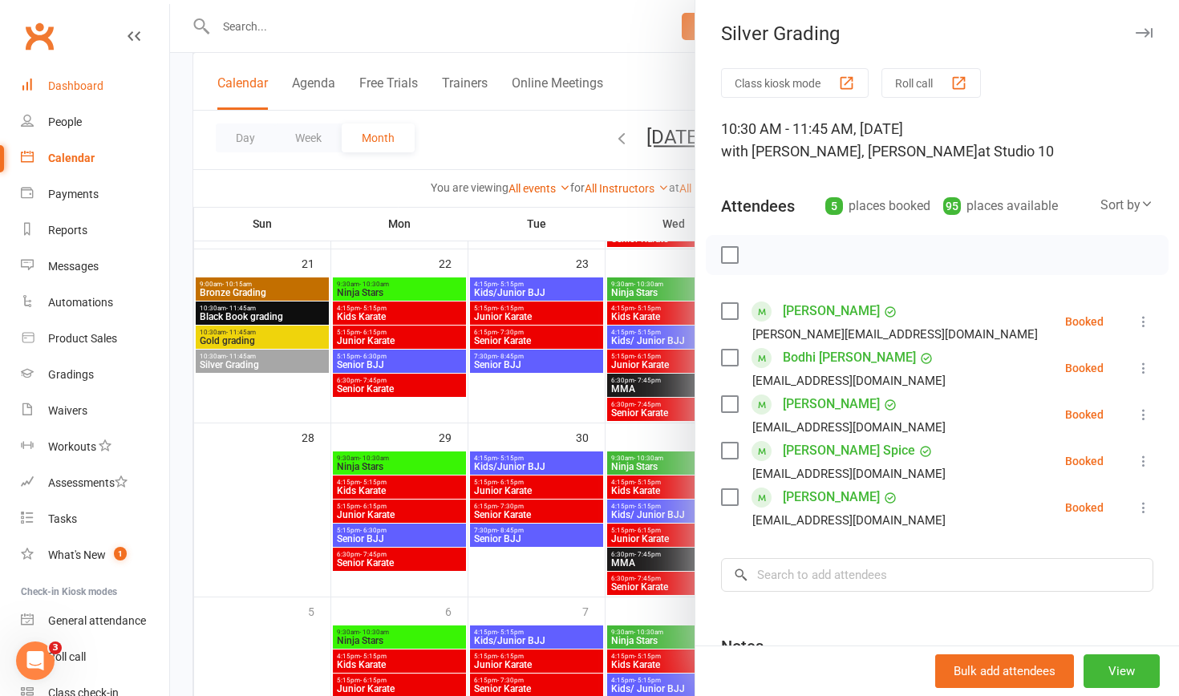
click at [83, 76] on link "Dashboard" at bounding box center [95, 86] width 148 height 36
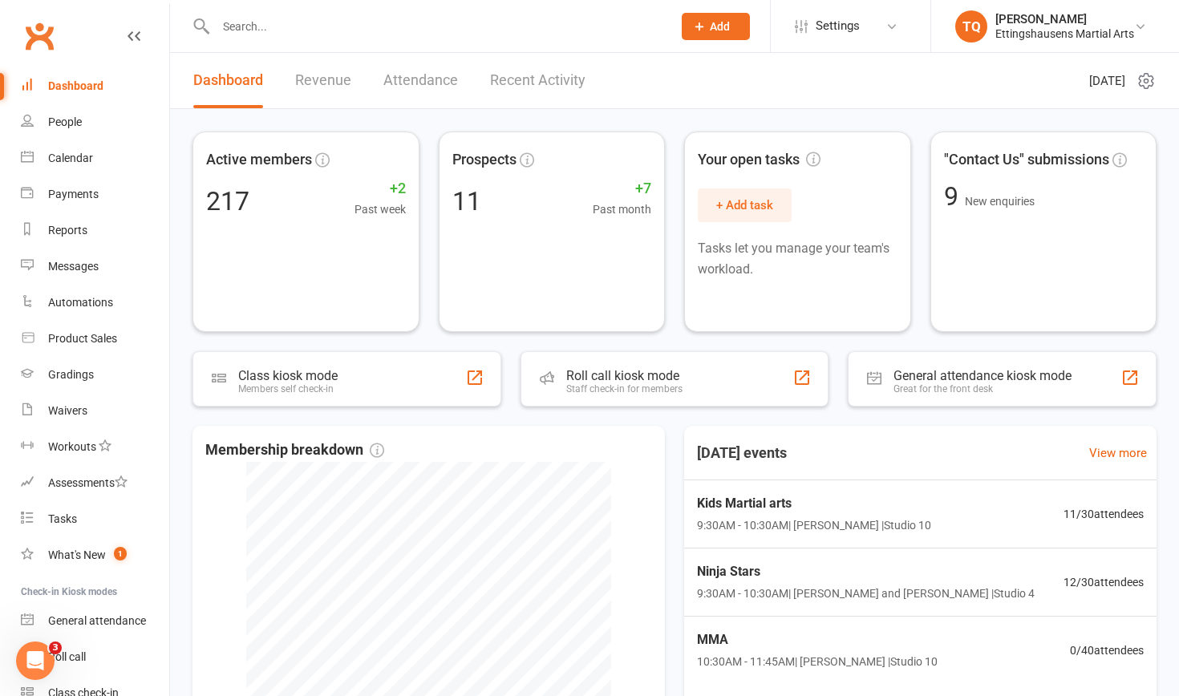
click at [303, 90] on link "Revenue" at bounding box center [323, 80] width 56 height 55
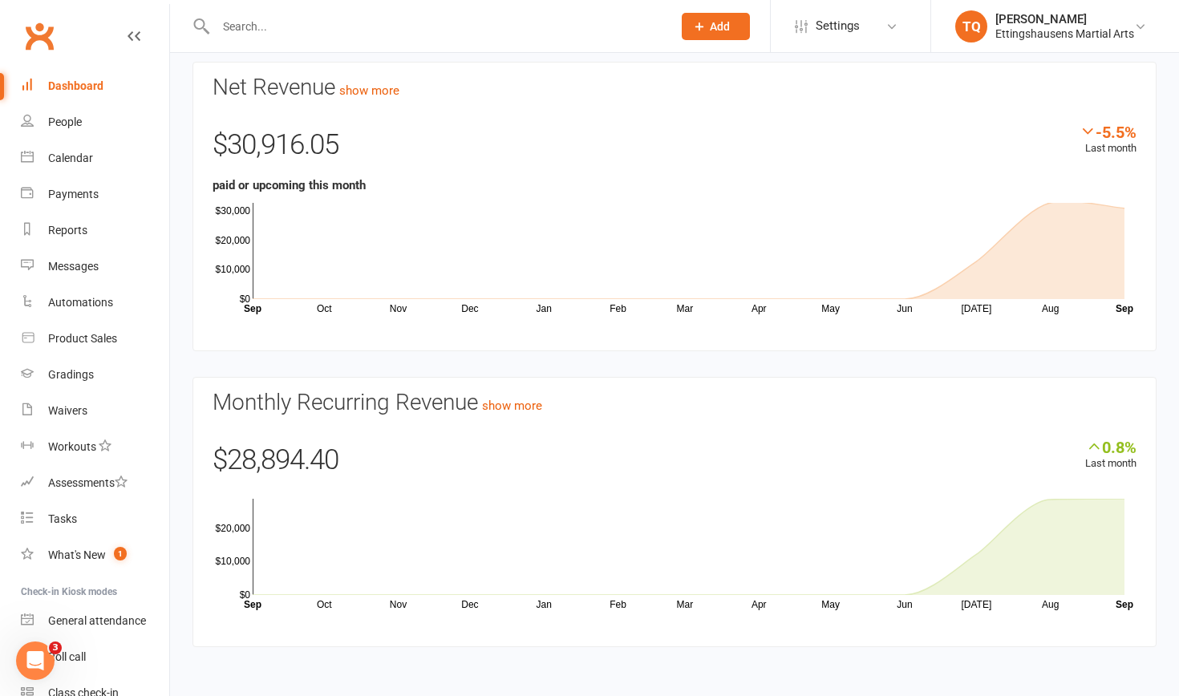
scroll to position [82, 0]
click at [523, 399] on link "show more" at bounding box center [512, 406] width 60 height 14
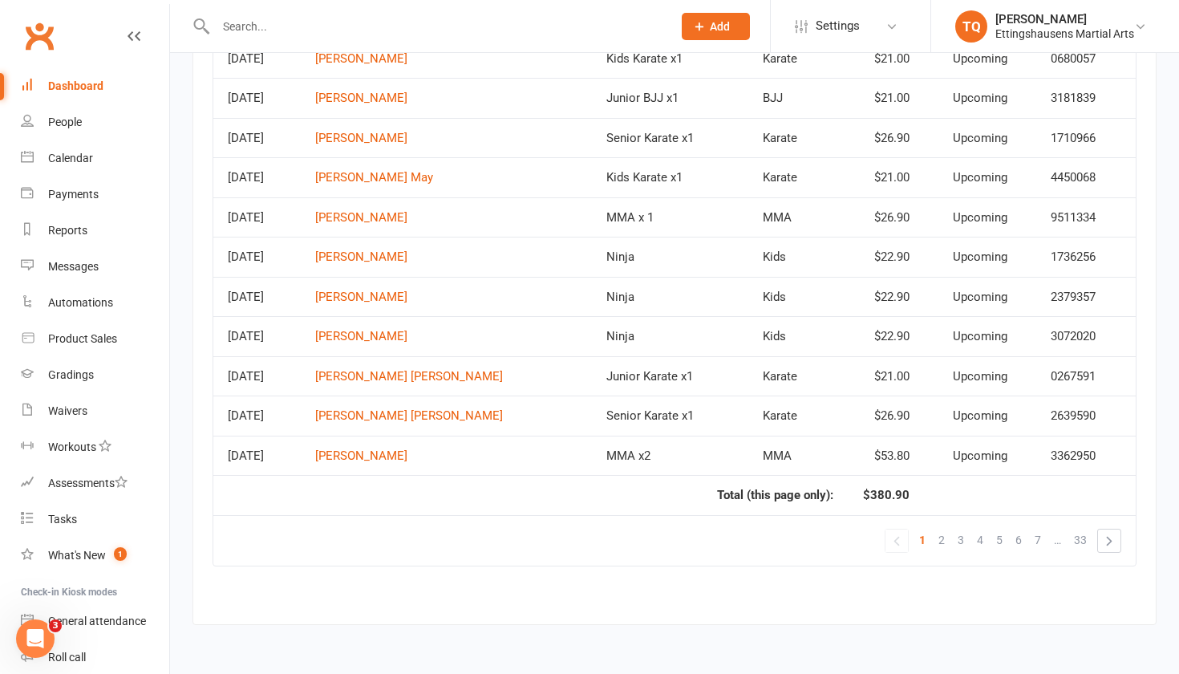
scroll to position [2452, 0]
click at [938, 528] on span "2" at bounding box center [941, 539] width 6 height 22
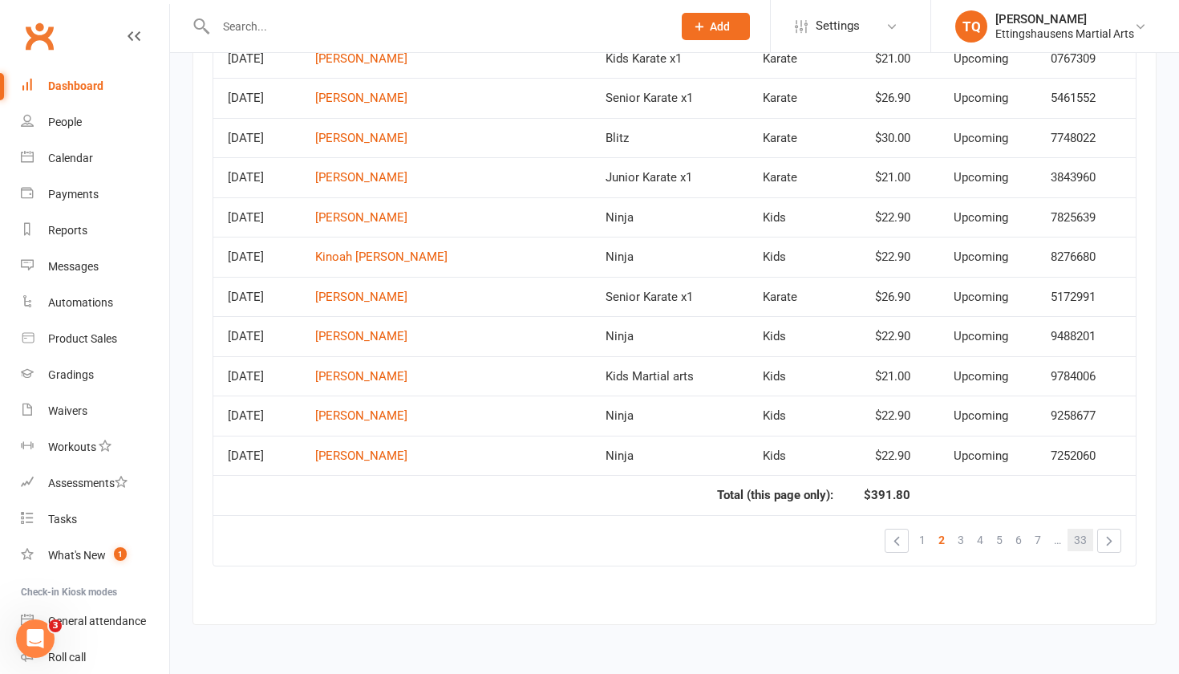
click at [1077, 531] on span "33" at bounding box center [1080, 539] width 13 height 22
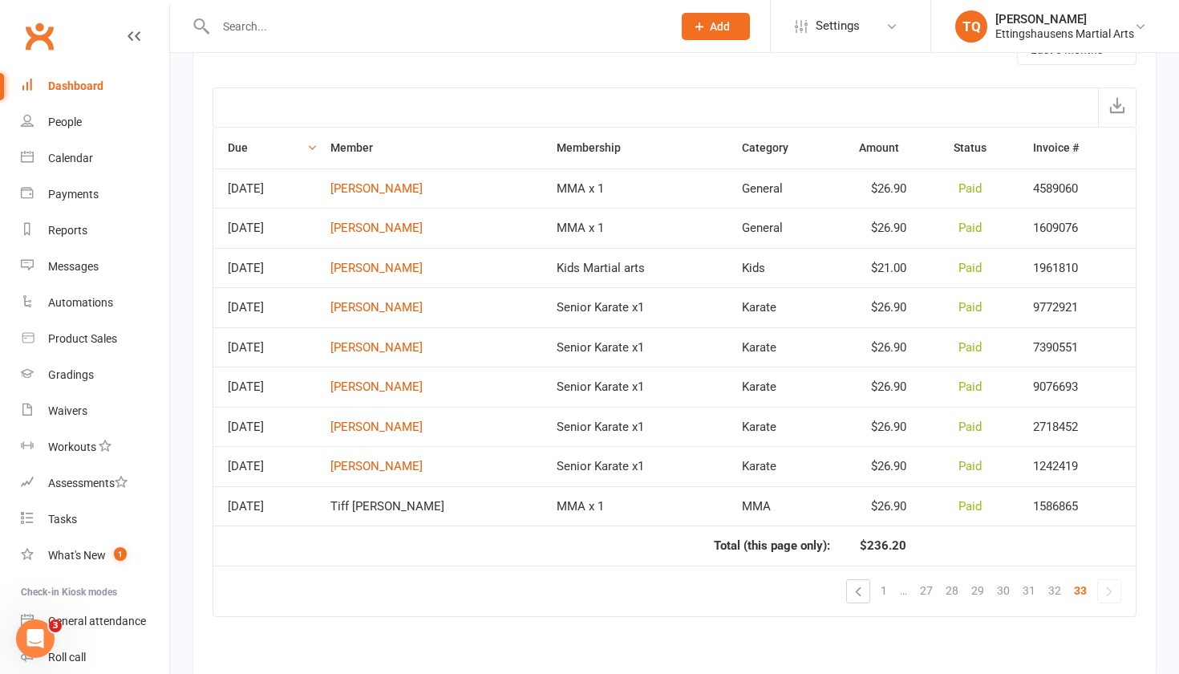
scroll to position [2158, 0]
click at [423, 423] on link "[PERSON_NAME]" at bounding box center [376, 427] width 92 height 14
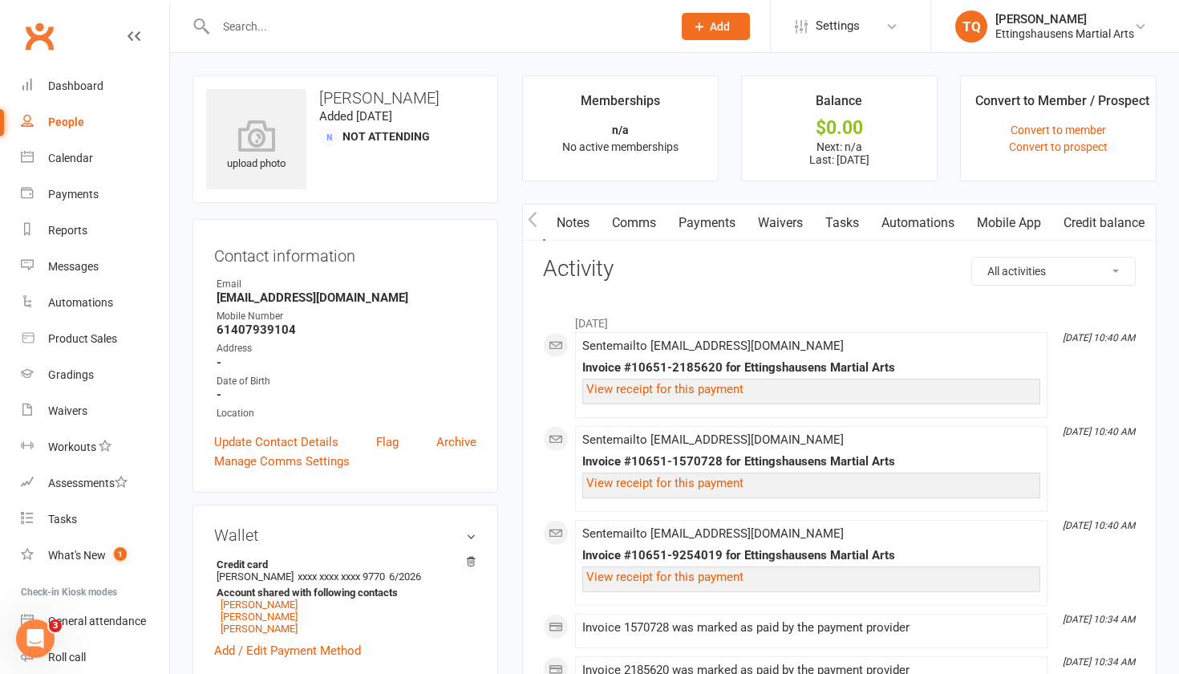
scroll to position [0, 47]
click at [87, 197] on div "Payments" at bounding box center [73, 194] width 51 height 13
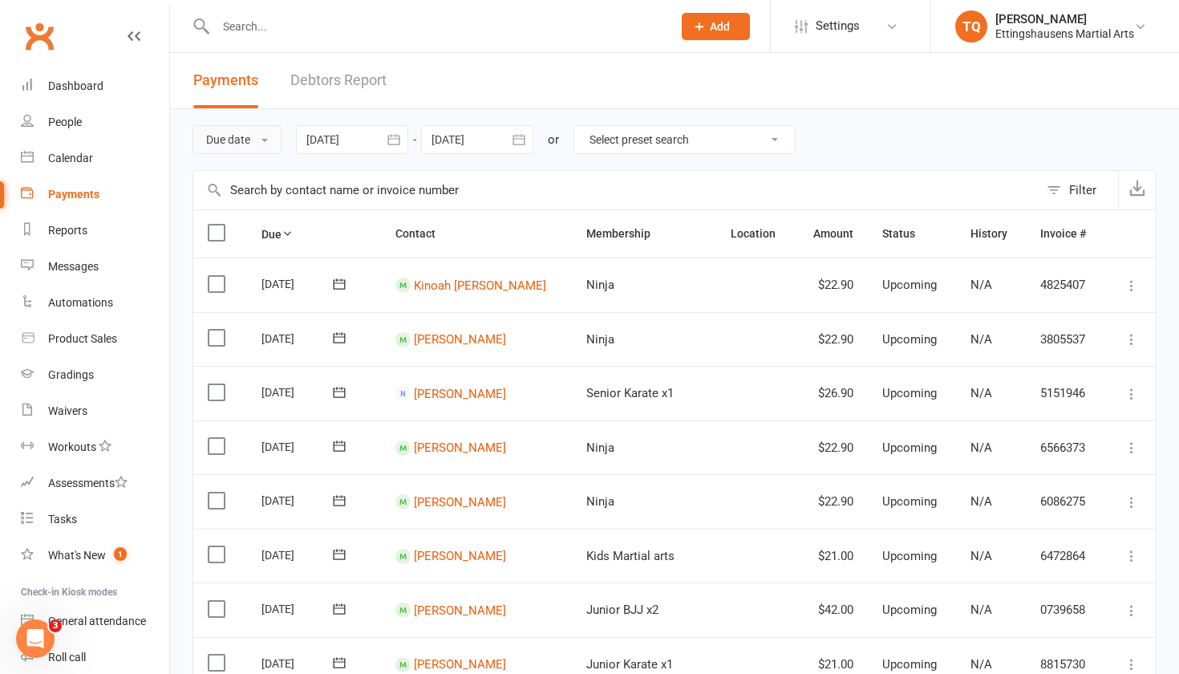
click at [261, 140] on button "Due date" at bounding box center [236, 139] width 89 height 29
click at [276, 168] on link "Due date" at bounding box center [272, 176] width 159 height 32
click at [361, 140] on div at bounding box center [352, 139] width 112 height 29
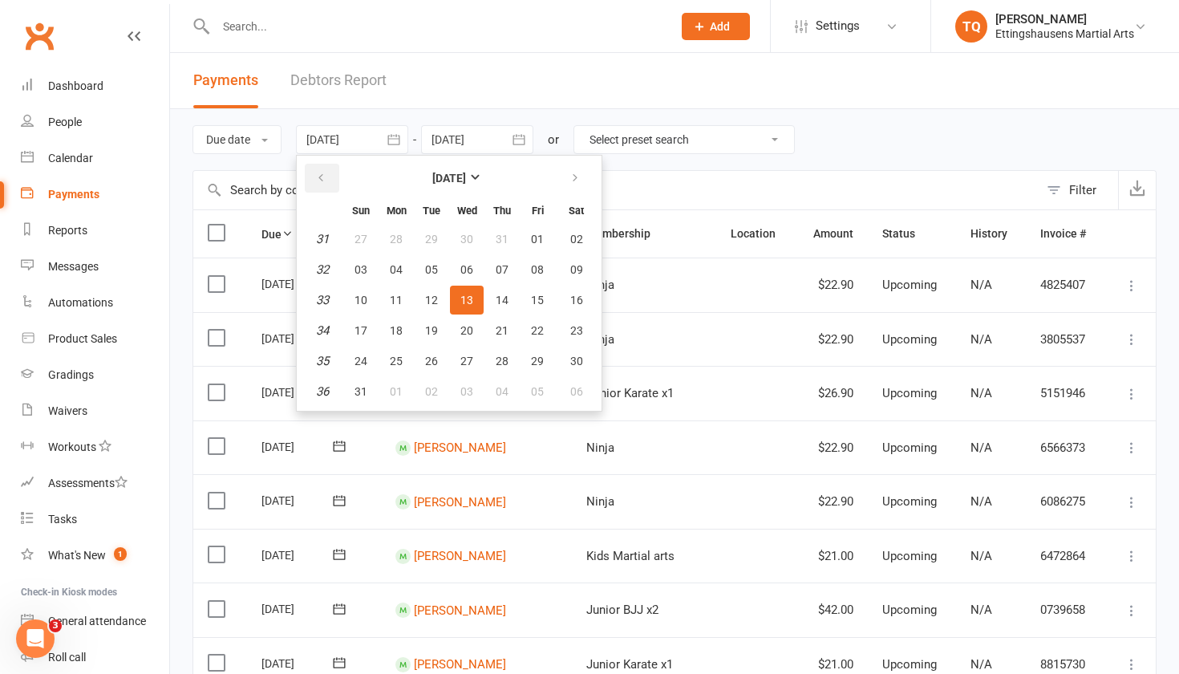
click at [319, 177] on icon "button" at bounding box center [320, 178] width 11 height 13
click at [581, 189] on button "button" at bounding box center [576, 178] width 34 height 29
click at [387, 334] on button "21" at bounding box center [396, 330] width 34 height 29
type input "[DATE]"
